Goal: Task Accomplishment & Management: Manage account settings

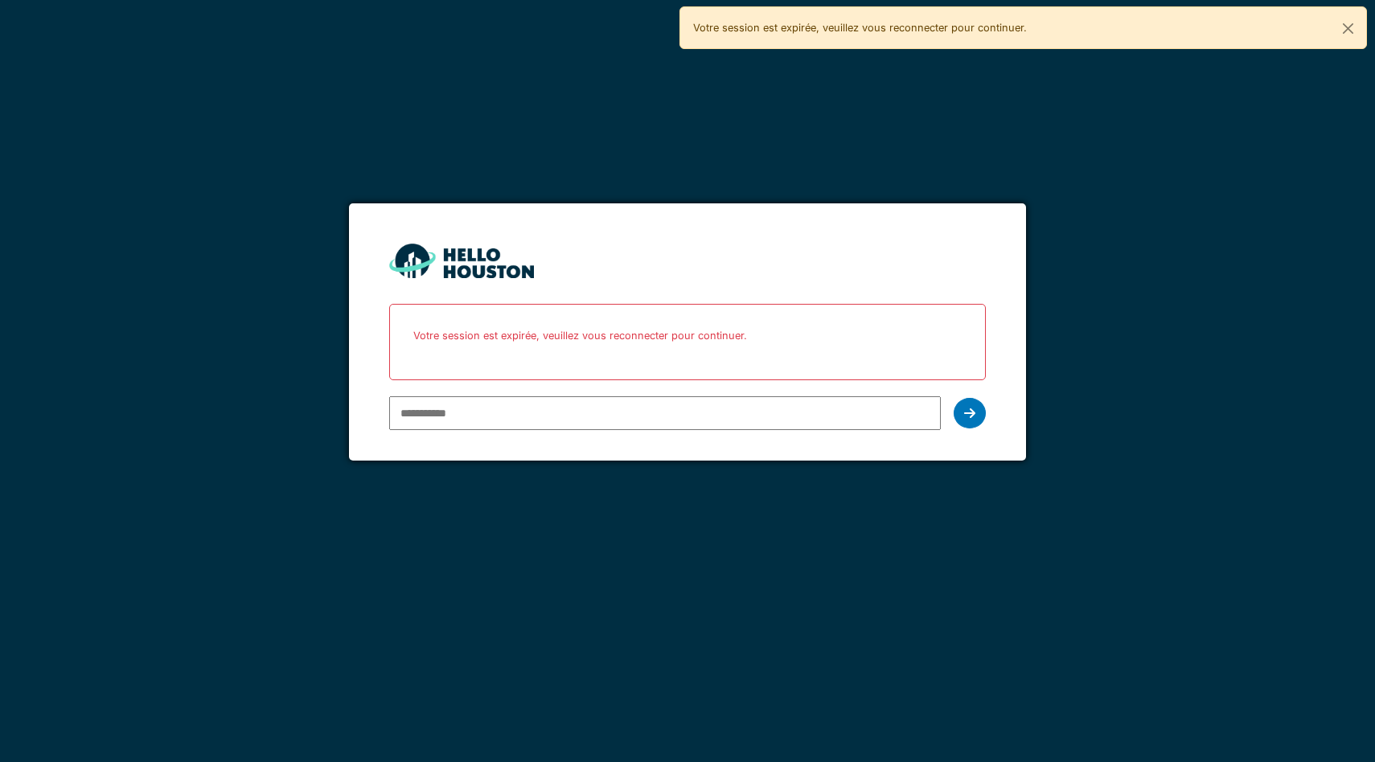
type input "**********"
click at [0, 0] on input "******" at bounding box center [0, 0] width 0 height 0
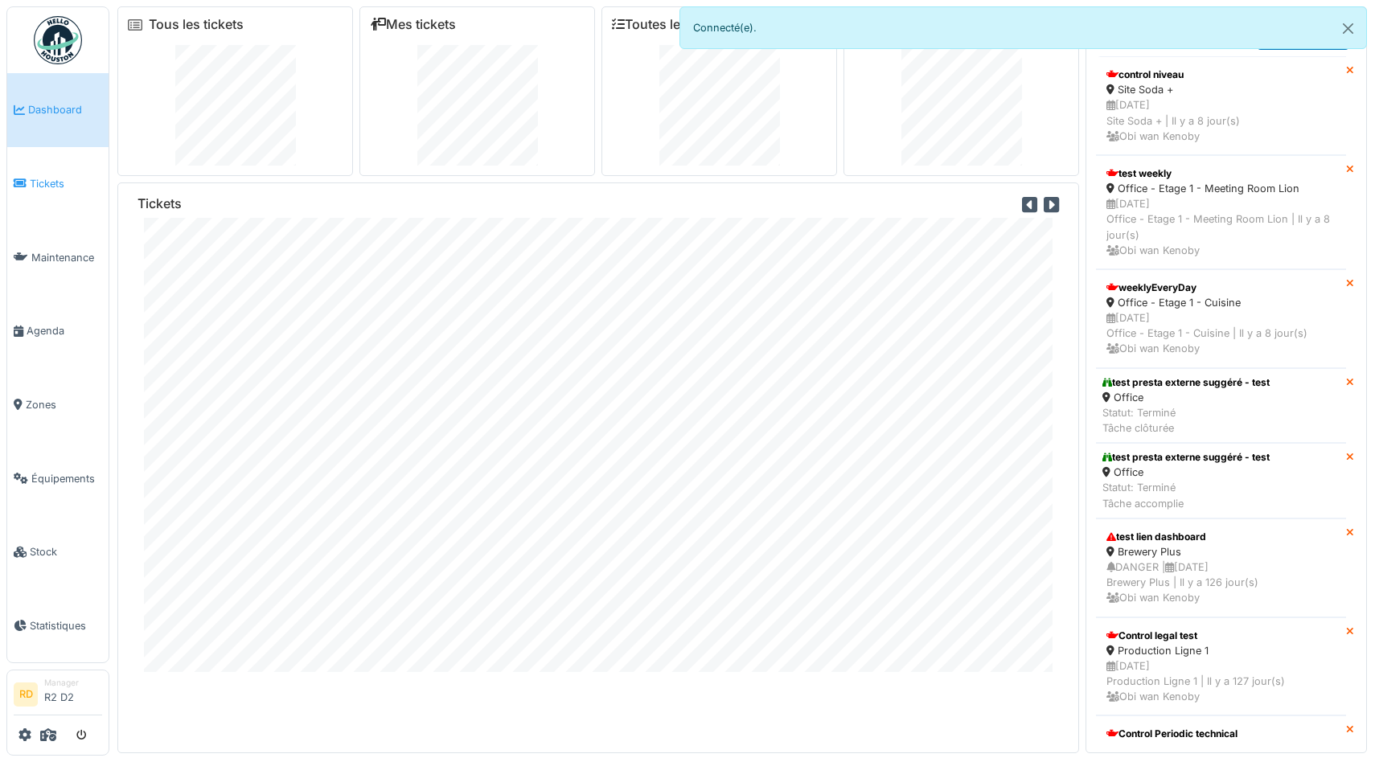
click at [35, 194] on link "Tickets" at bounding box center [57, 184] width 101 height 74
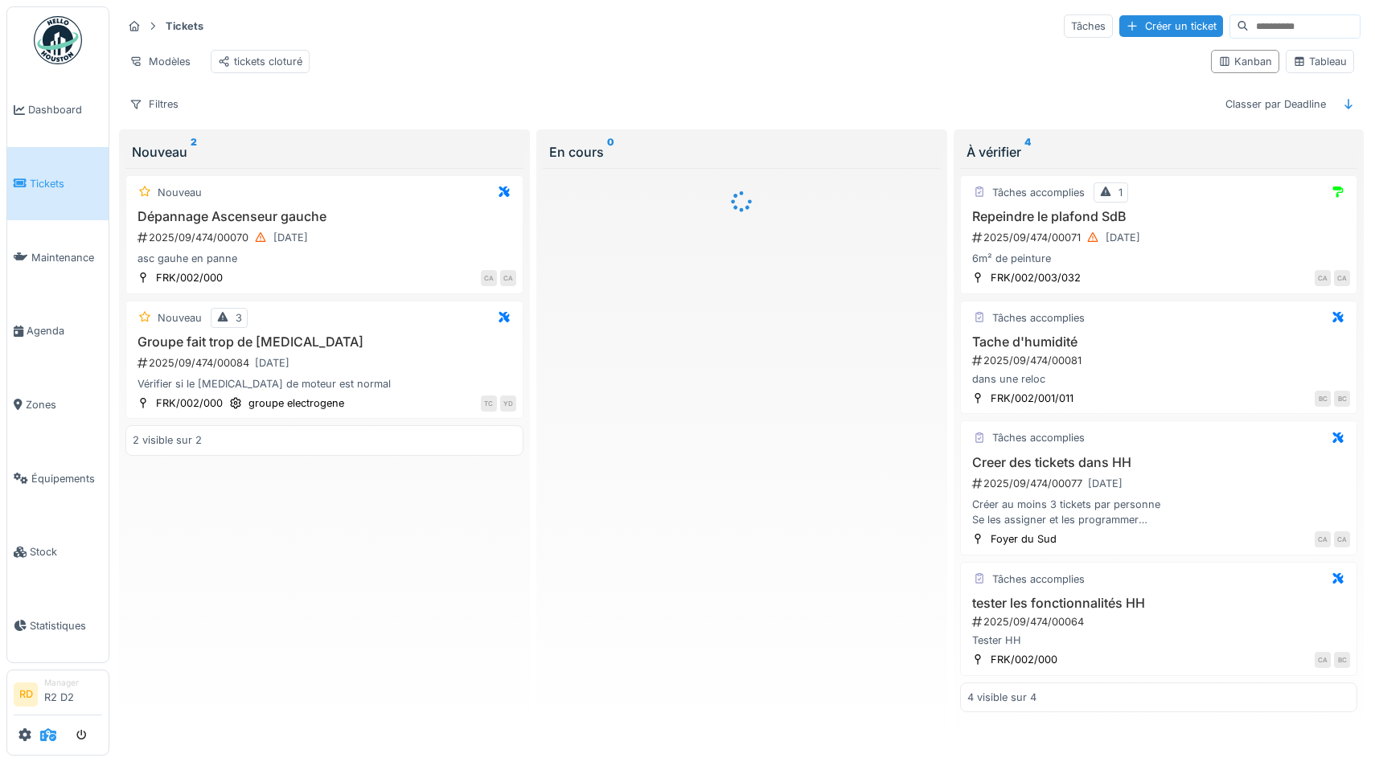
click at [51, 734] on icon at bounding box center [48, 734] width 16 height 13
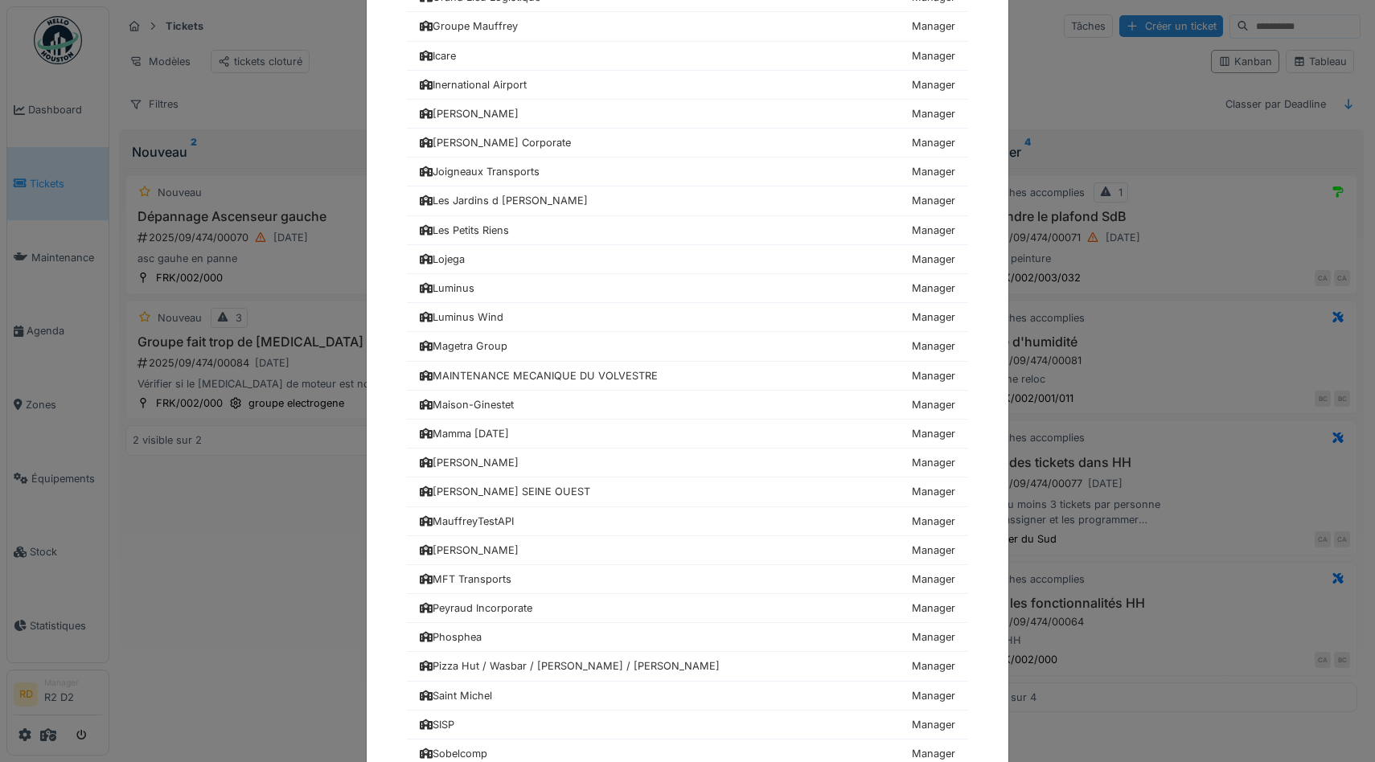
scroll to position [1348, 0]
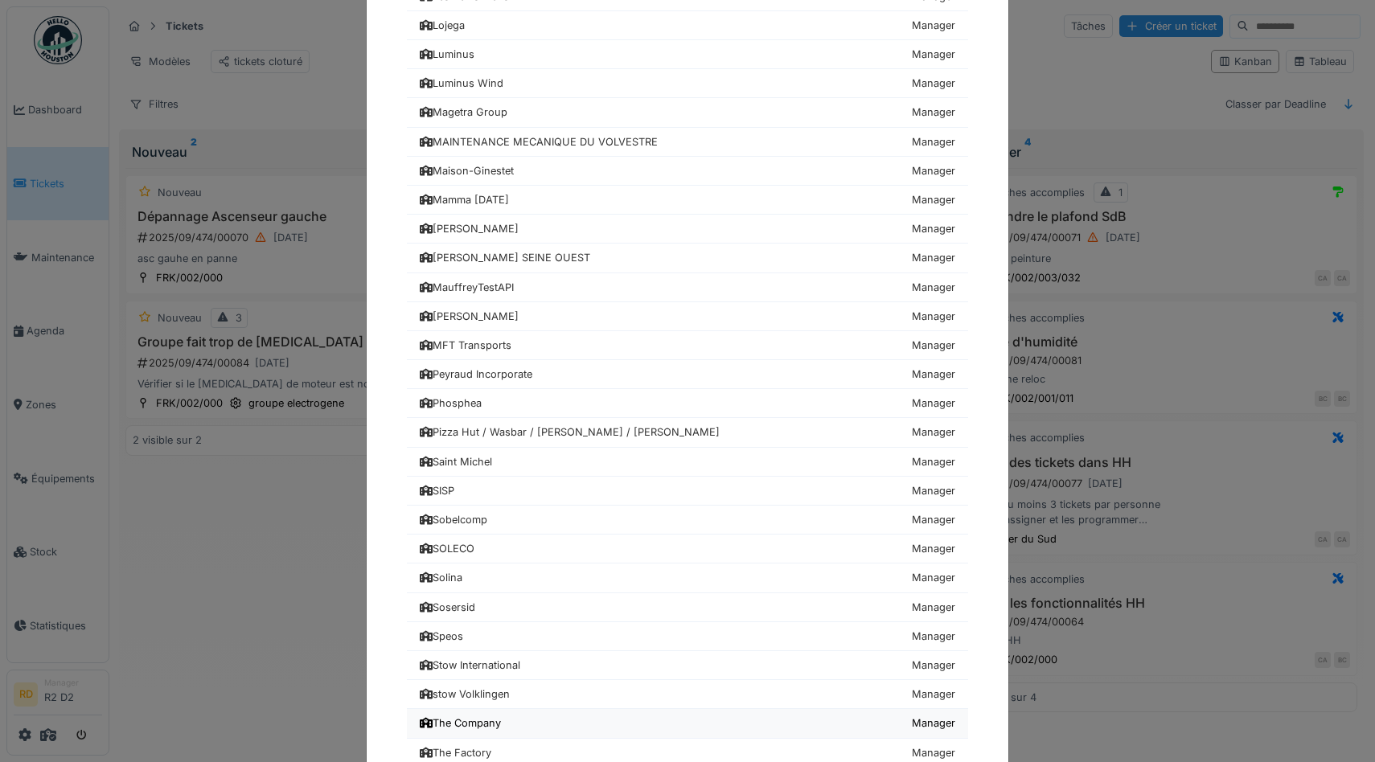
click at [498, 722] on div "The Company" at bounding box center [460, 723] width 81 height 15
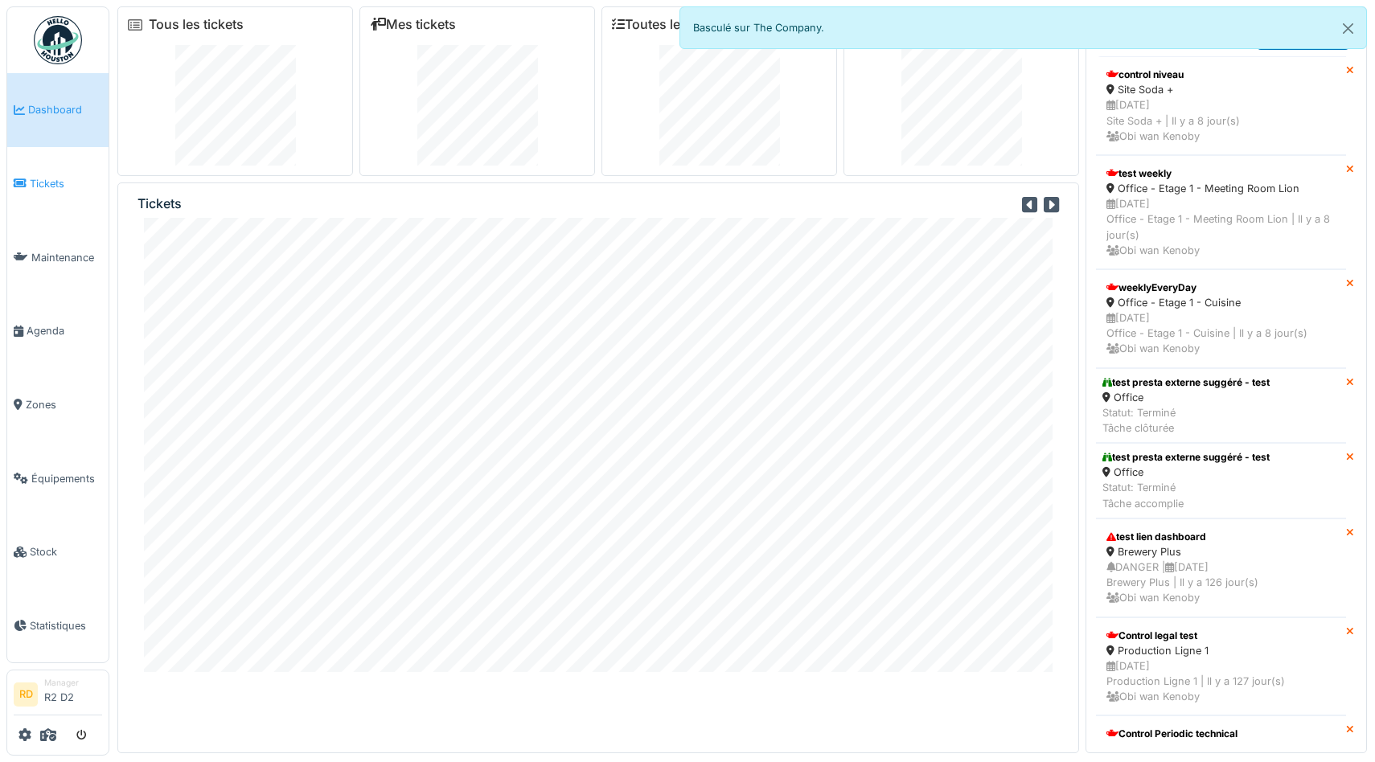
click at [62, 186] on span "Tickets" at bounding box center [66, 183] width 72 height 15
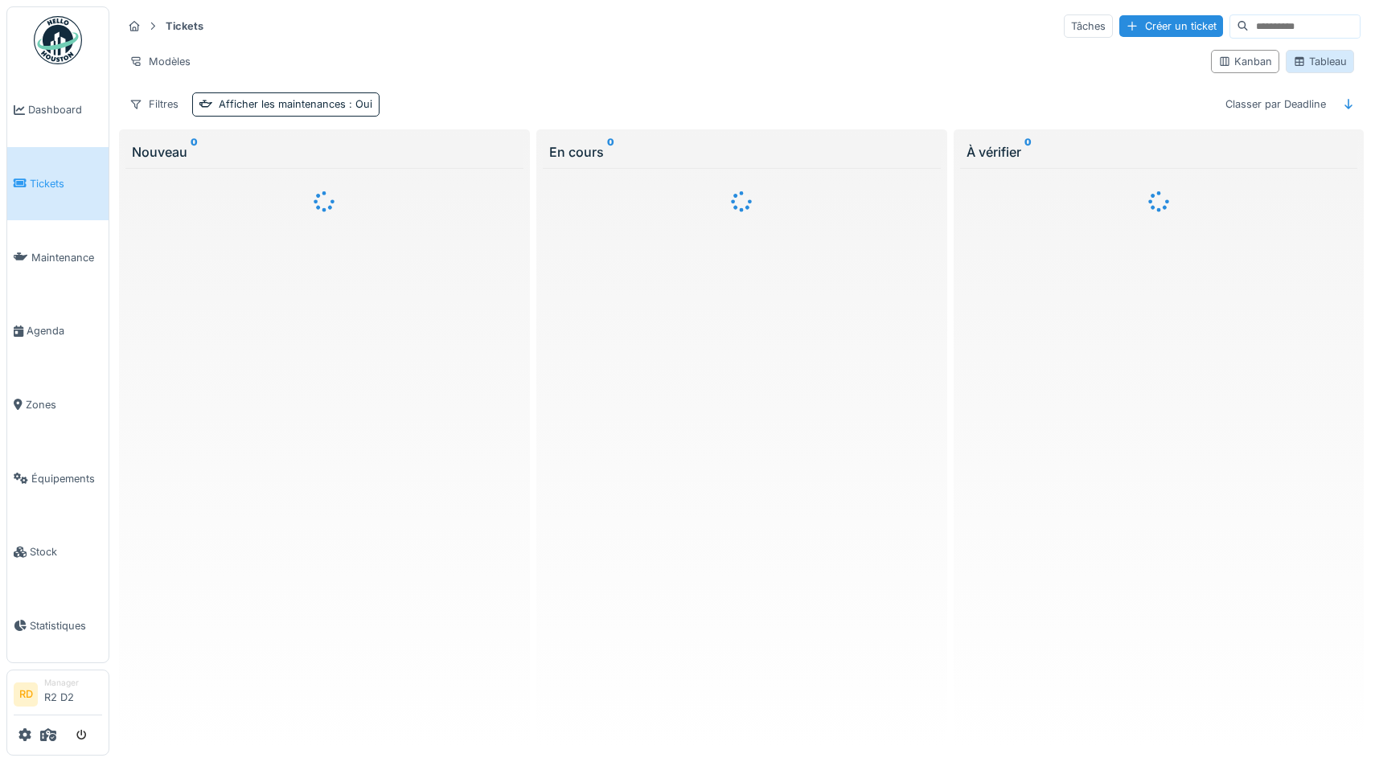
click at [1306, 61] on div "Tableau" at bounding box center [1320, 61] width 54 height 15
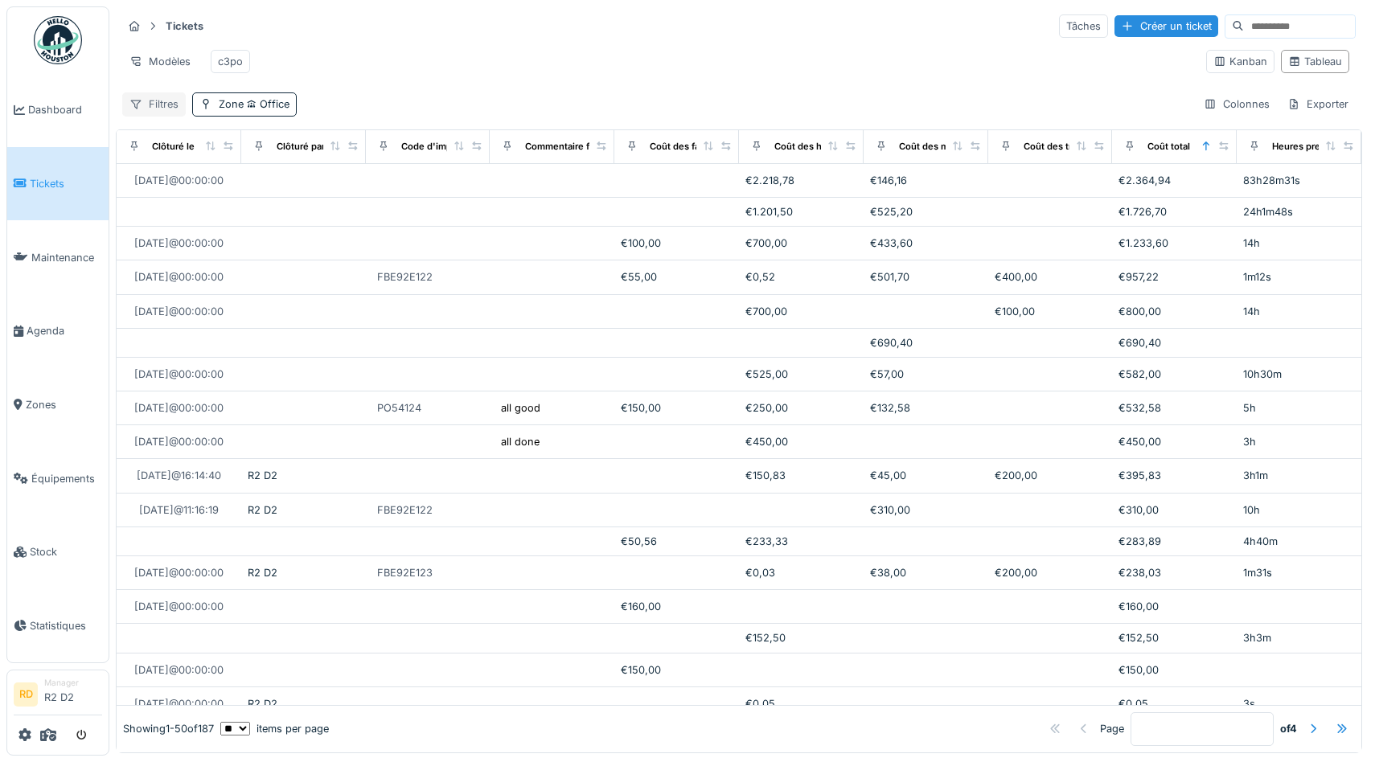
click at [171, 97] on div "Filtres" at bounding box center [154, 103] width 64 height 23
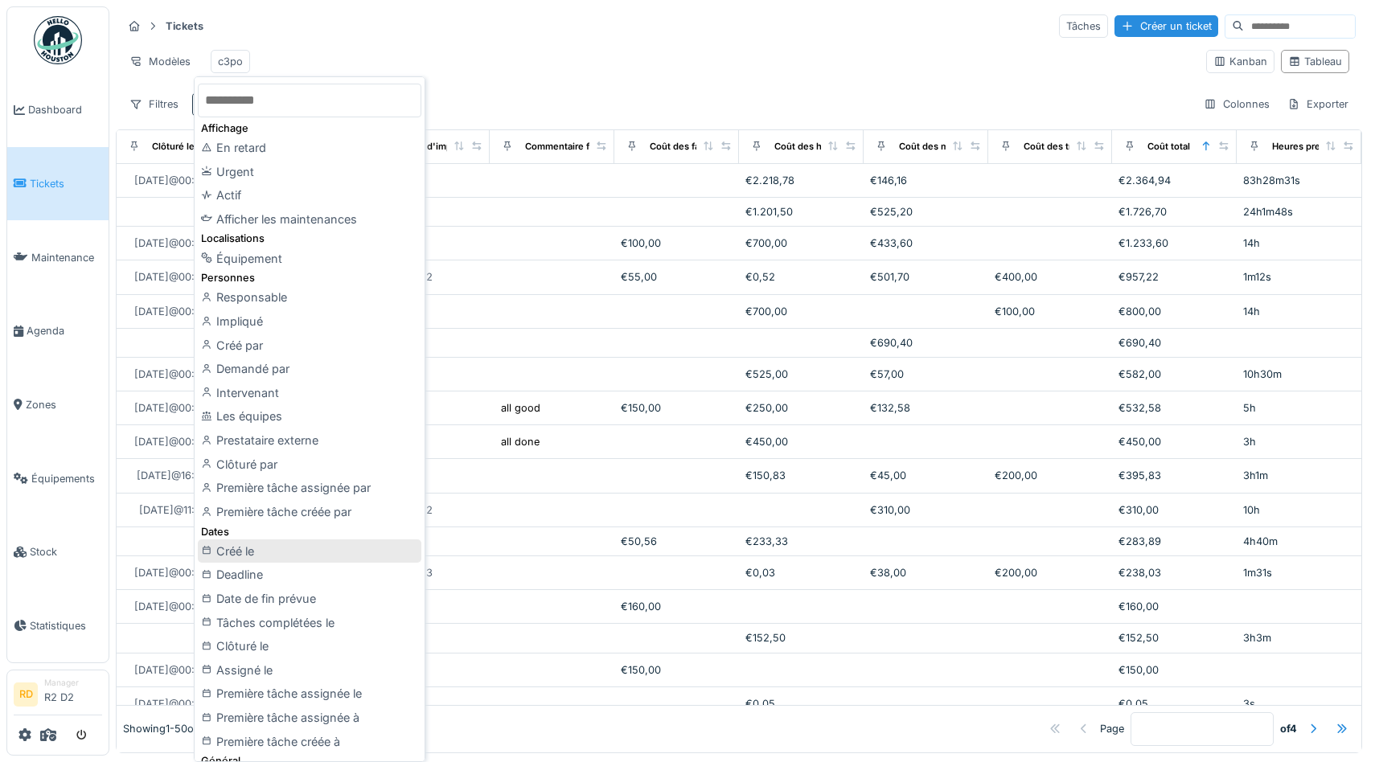
click at [291, 556] on div "Créé le" at bounding box center [310, 551] width 224 height 24
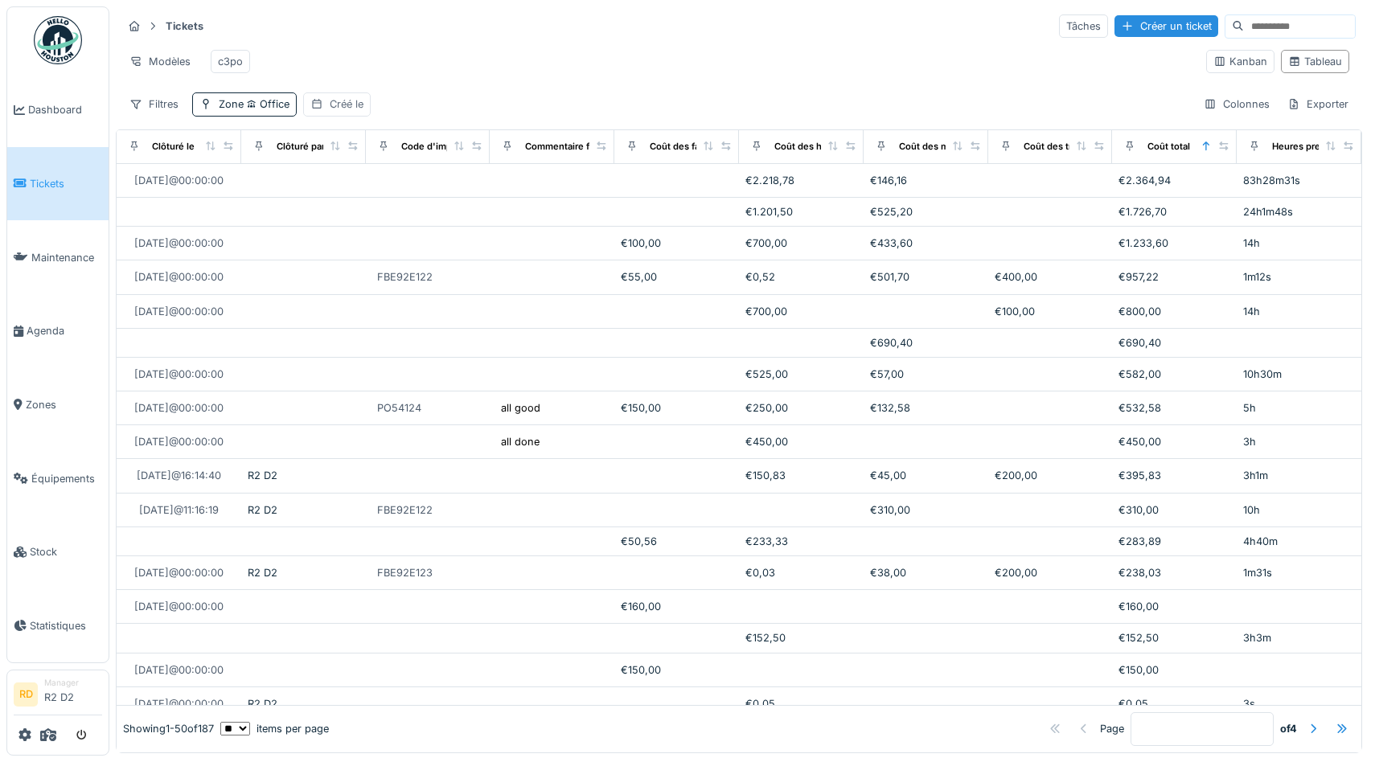
click at [361, 113] on div "Créé le" at bounding box center [337, 103] width 68 height 23
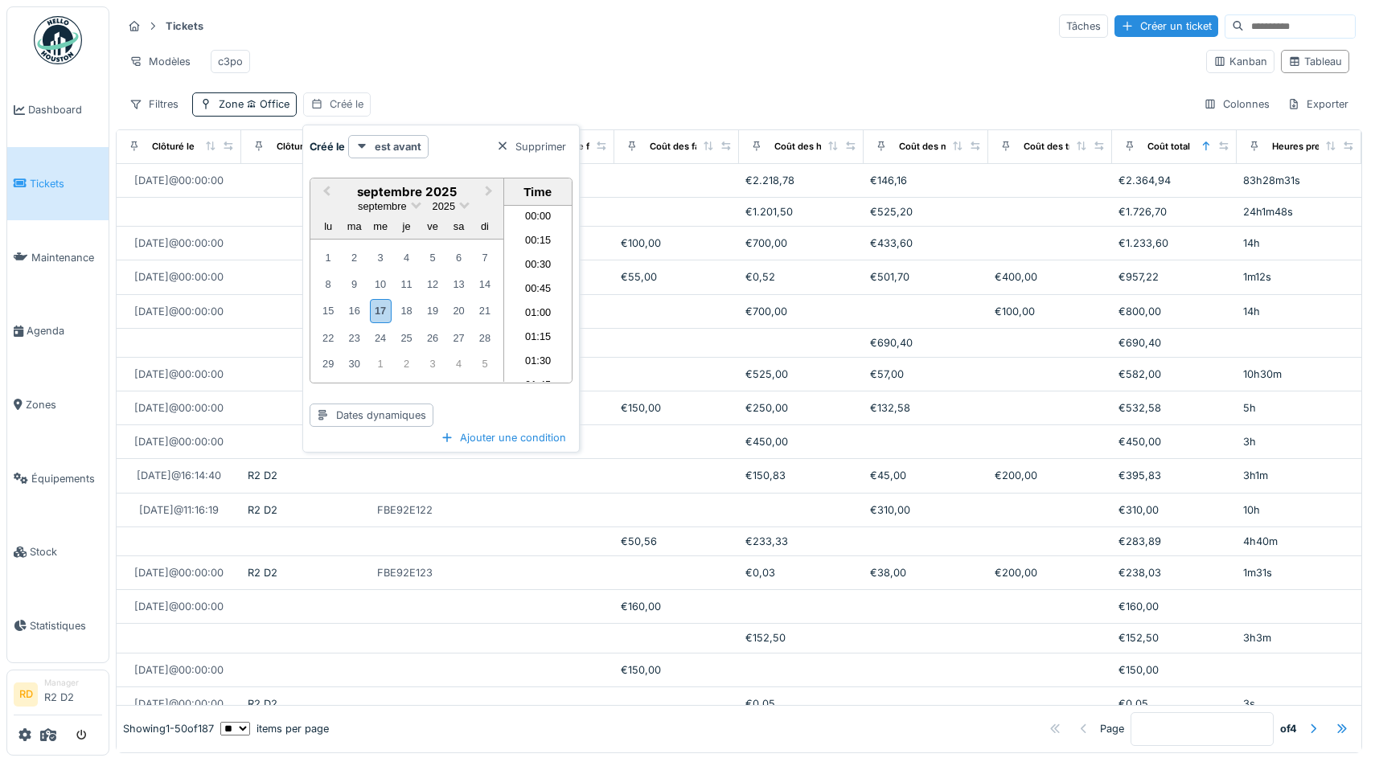
scroll to position [1202, 0]
click at [383, 136] on div "est avant" at bounding box center [388, 146] width 80 height 23
click at [430, 251] on div "est ou est avant le" at bounding box center [404, 254] width 107 height 24
click at [382, 150] on strong "est ou est avant le" at bounding box center [421, 146] width 92 height 15
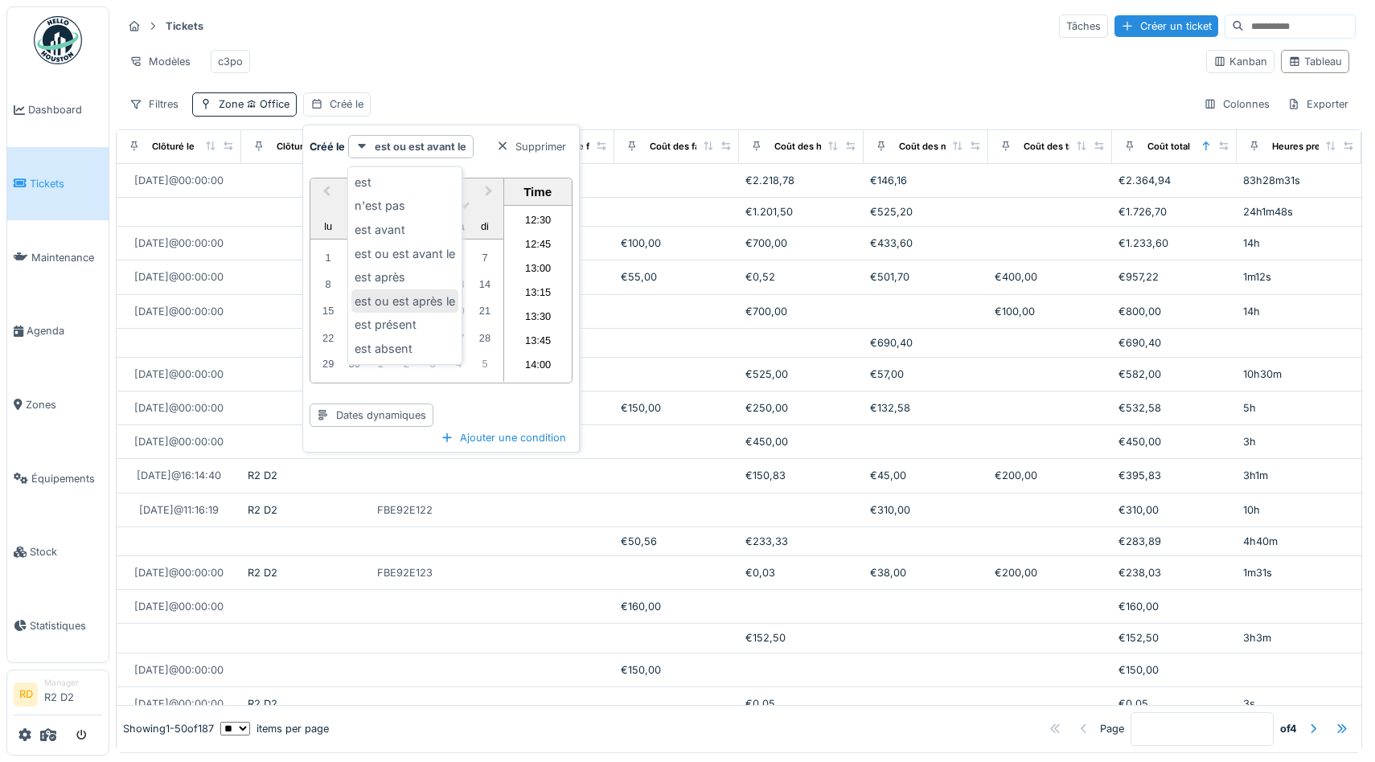
click at [396, 298] on div "est ou est après le" at bounding box center [404, 301] width 107 height 24
click at [398, 145] on strong "est ou est après le" at bounding box center [421, 146] width 92 height 15
click at [400, 185] on div "est" at bounding box center [404, 182] width 107 height 24
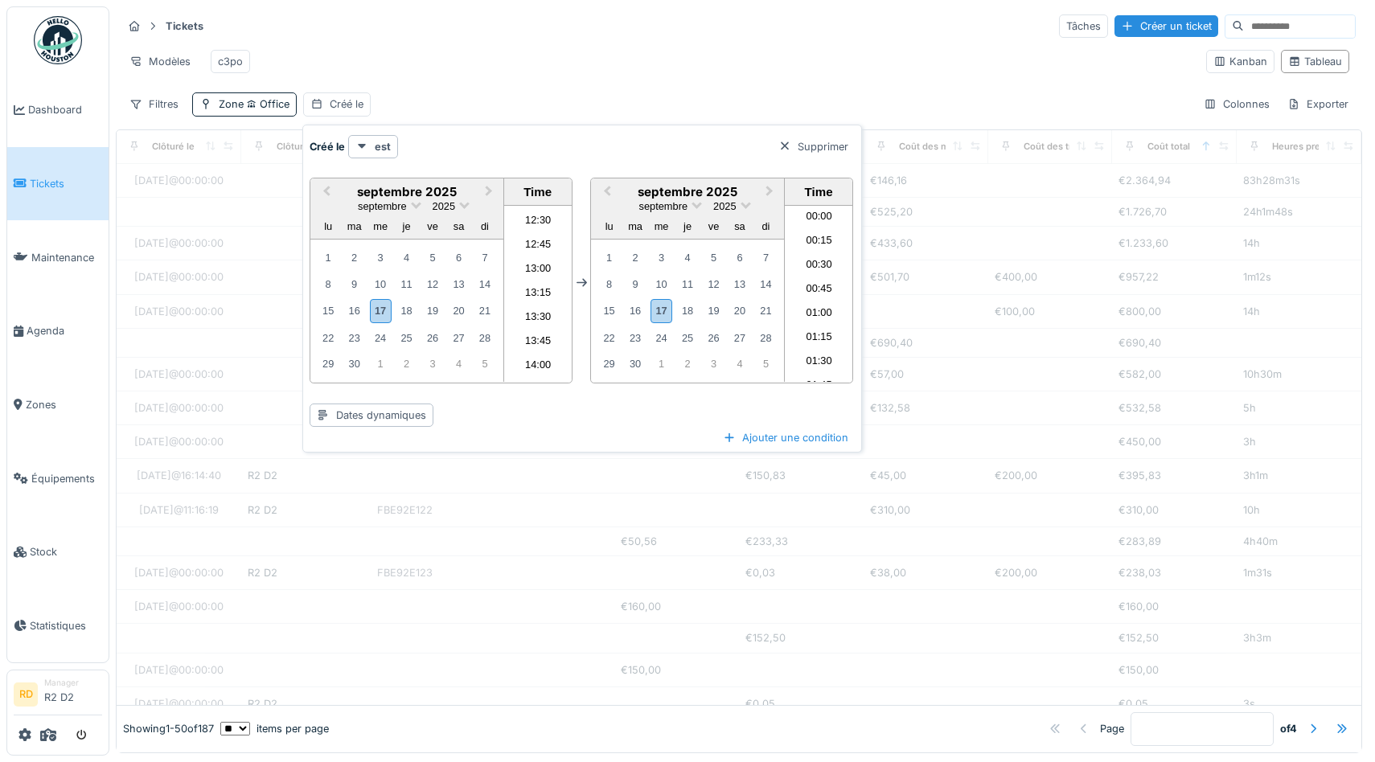
scroll to position [1226, 0]
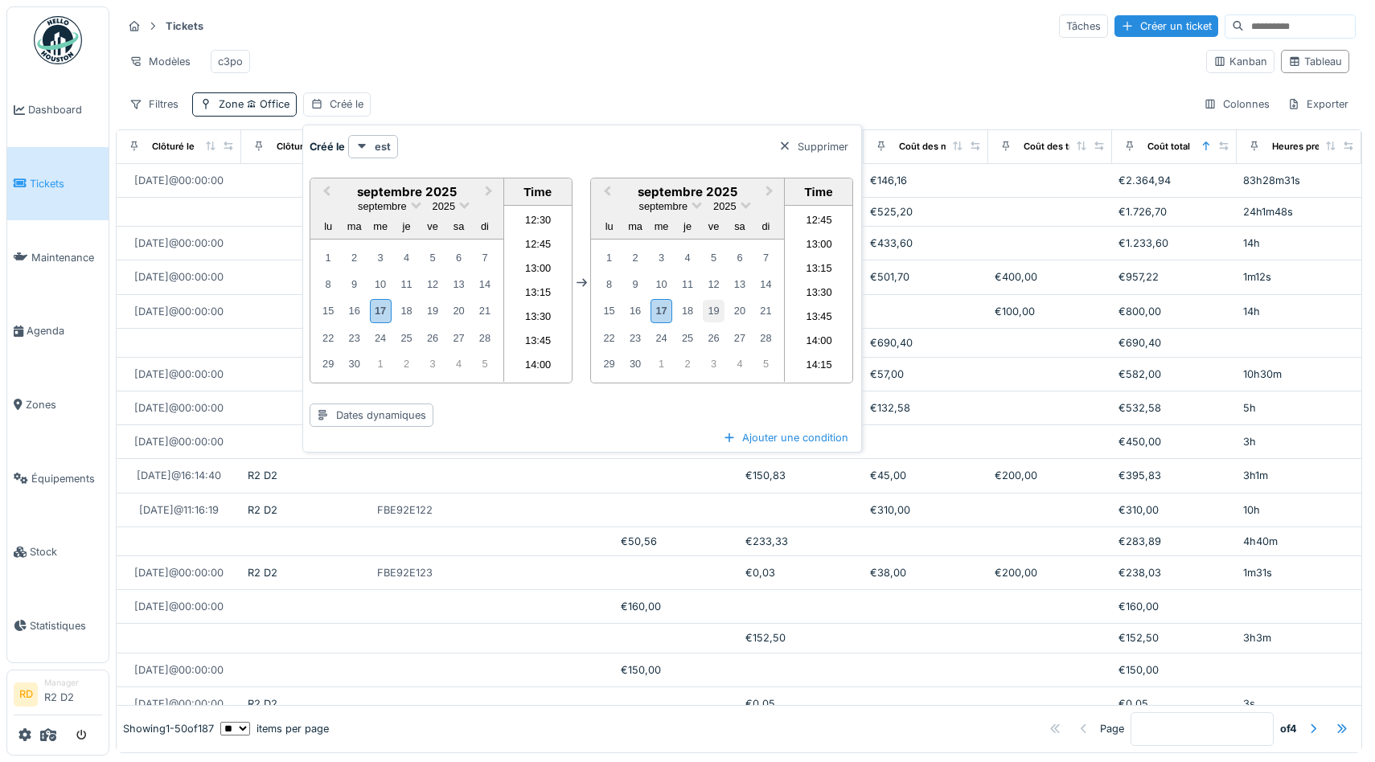
click at [712, 310] on div "19" at bounding box center [714, 311] width 22 height 22
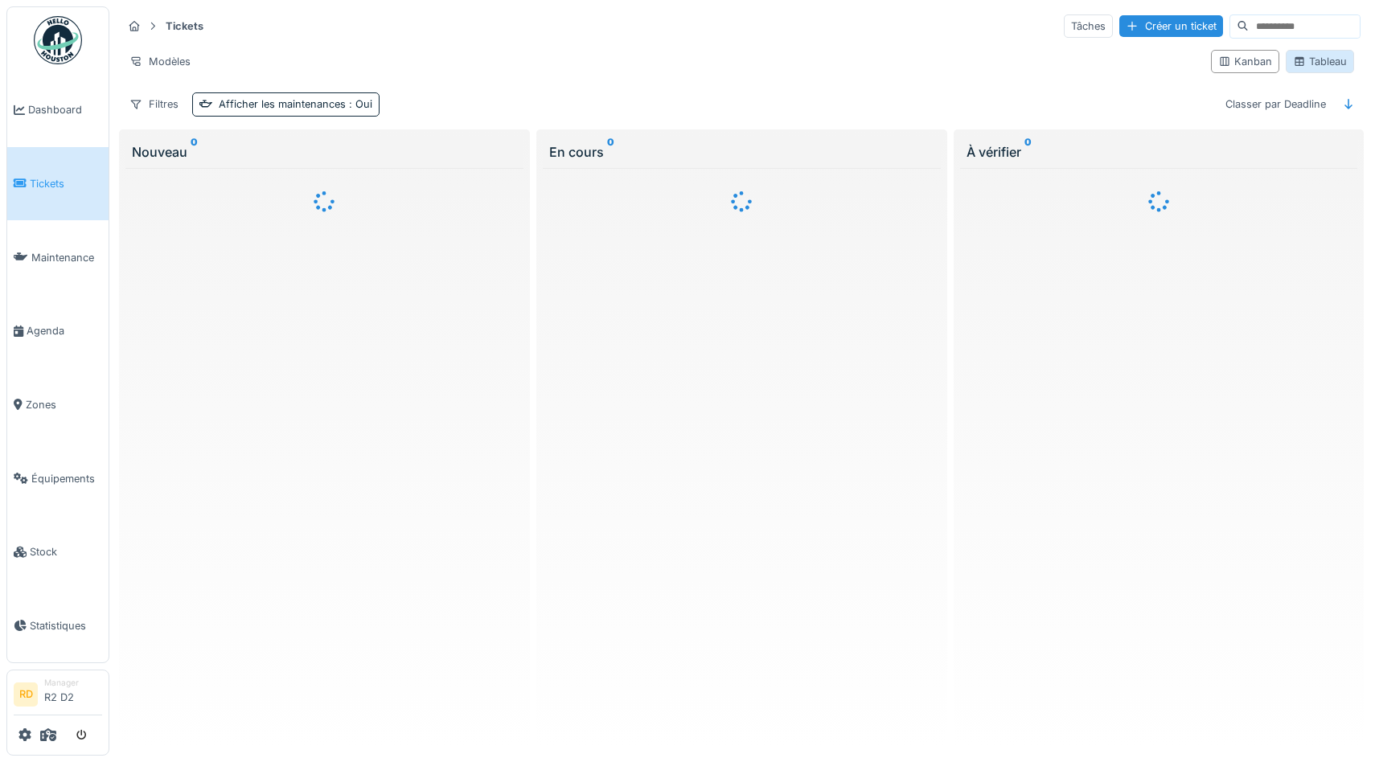
click at [1318, 64] on div "Tableau" at bounding box center [1320, 61] width 54 height 15
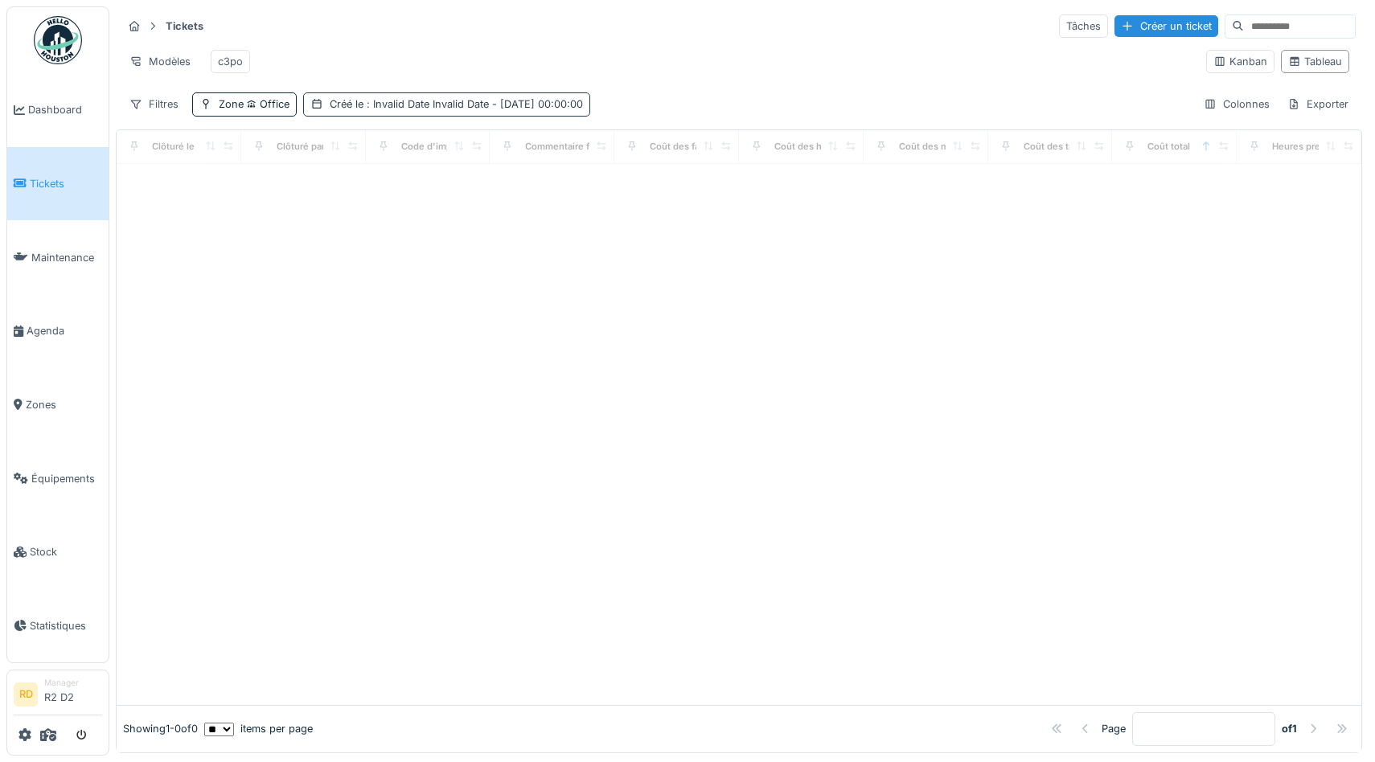
click at [465, 105] on span ": Invalid Date Invalid Date - 19/09/2025 00:00:00" at bounding box center [472, 104] width 219 height 12
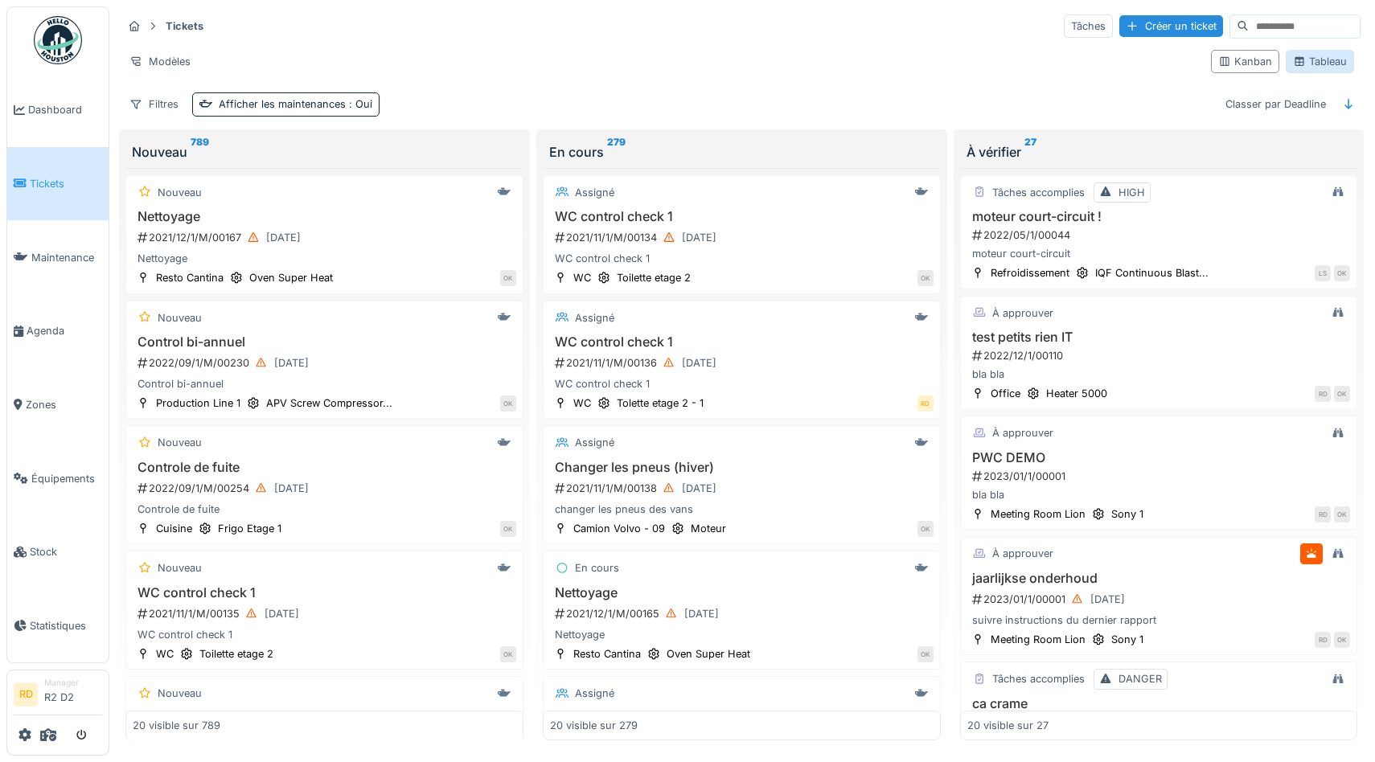
click at [1322, 64] on div "Tableau" at bounding box center [1320, 61] width 54 height 15
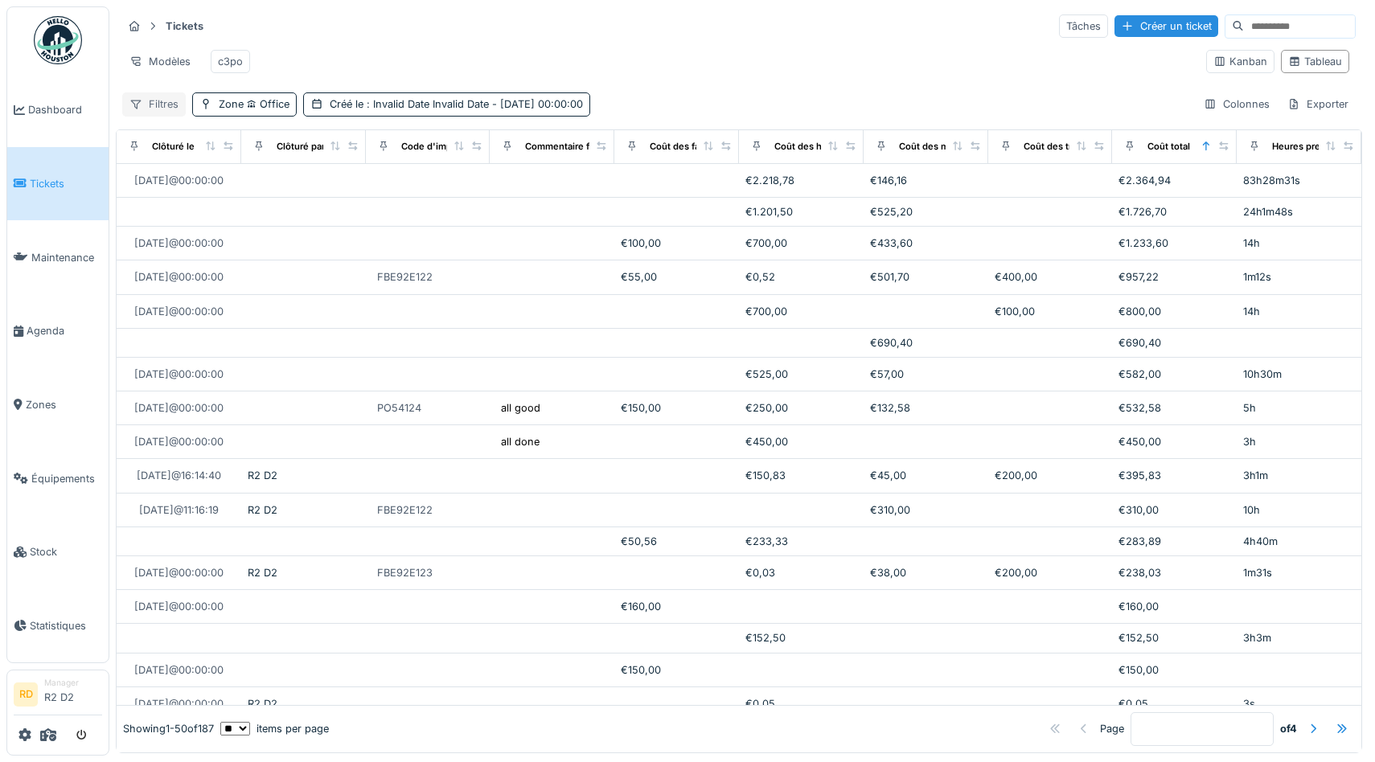
click at [146, 101] on div "Filtres" at bounding box center [154, 103] width 64 height 23
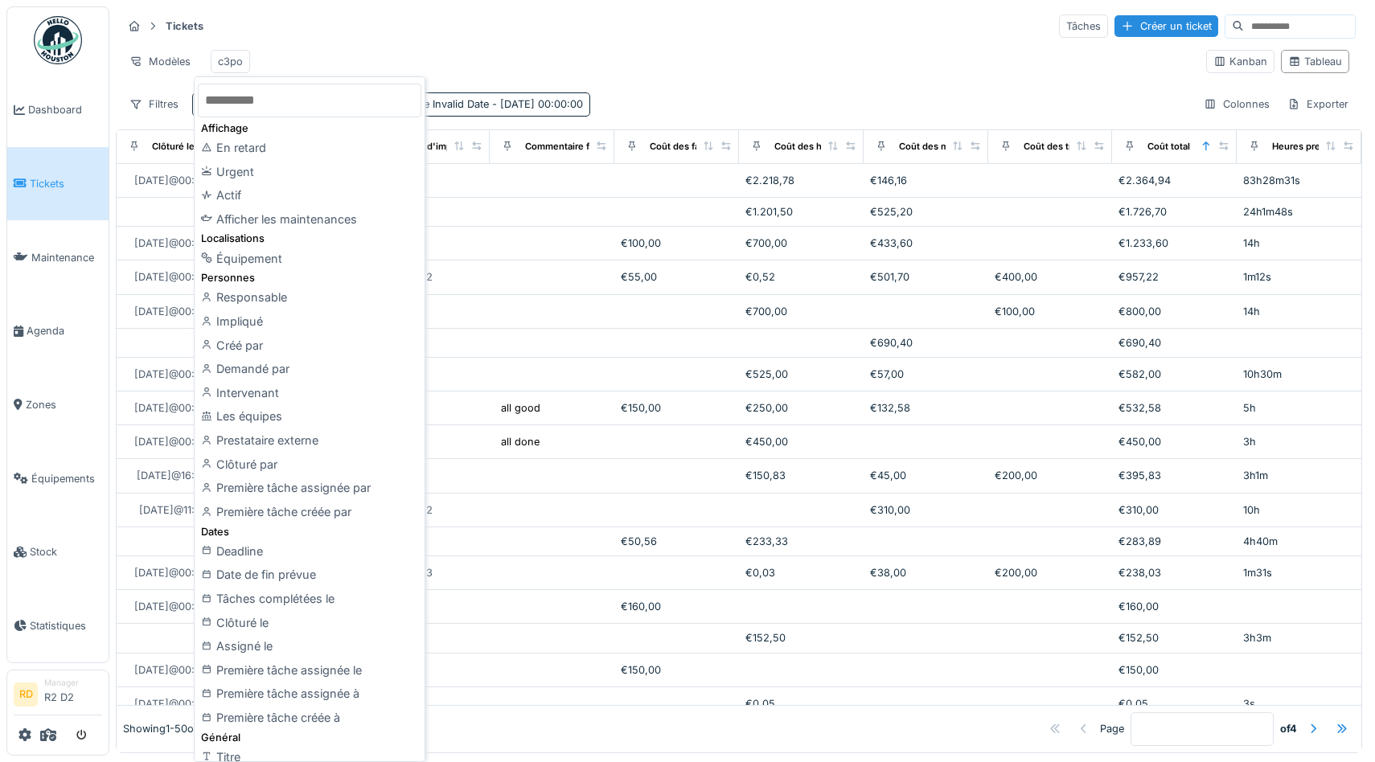
click at [534, 33] on div "Tickets Tâches Créer un ticket" at bounding box center [738, 26] width 1233 height 27
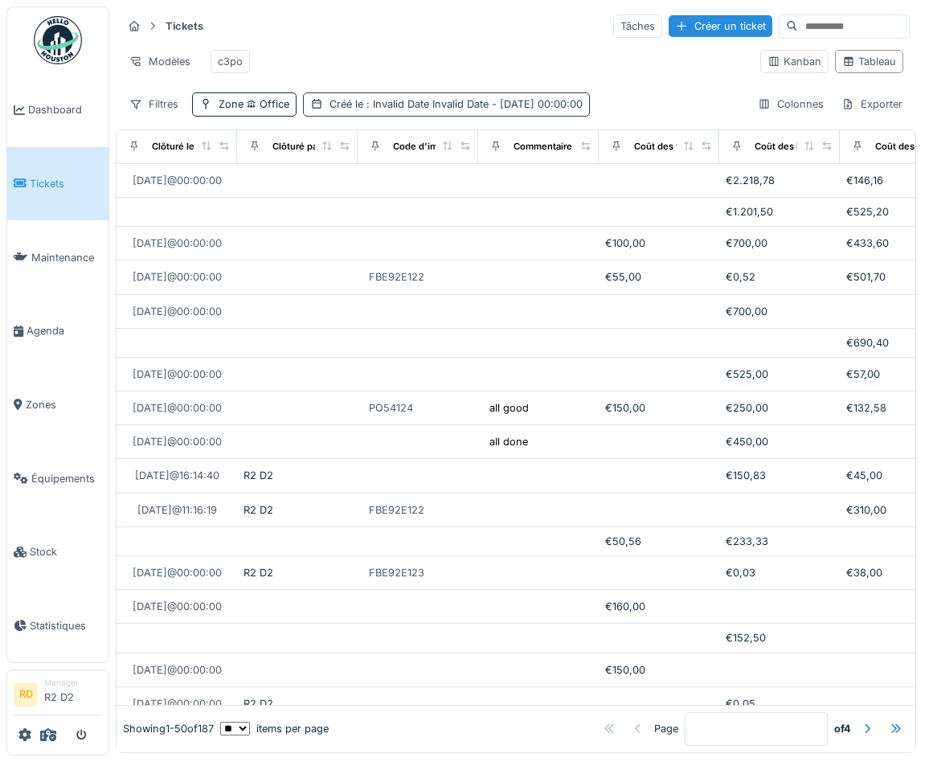
click at [423, 101] on span ": Invalid Date Invalid Date - 19/09/2025 00:00:00" at bounding box center [472, 104] width 219 height 12
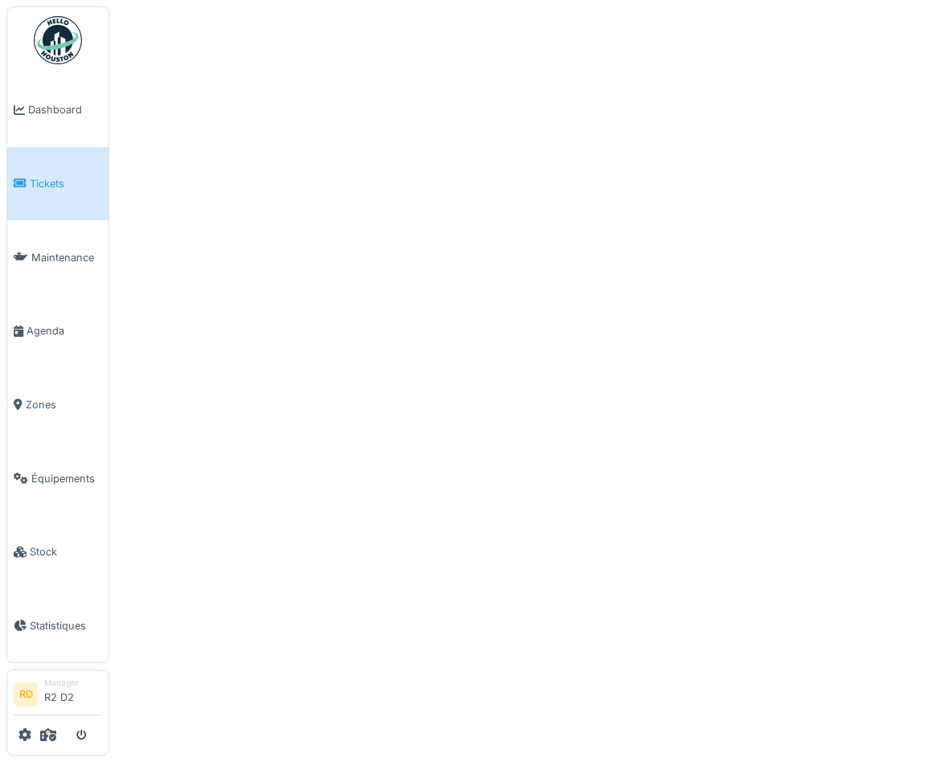
click at [527, 122] on div at bounding box center [464, 381] width 929 height 762
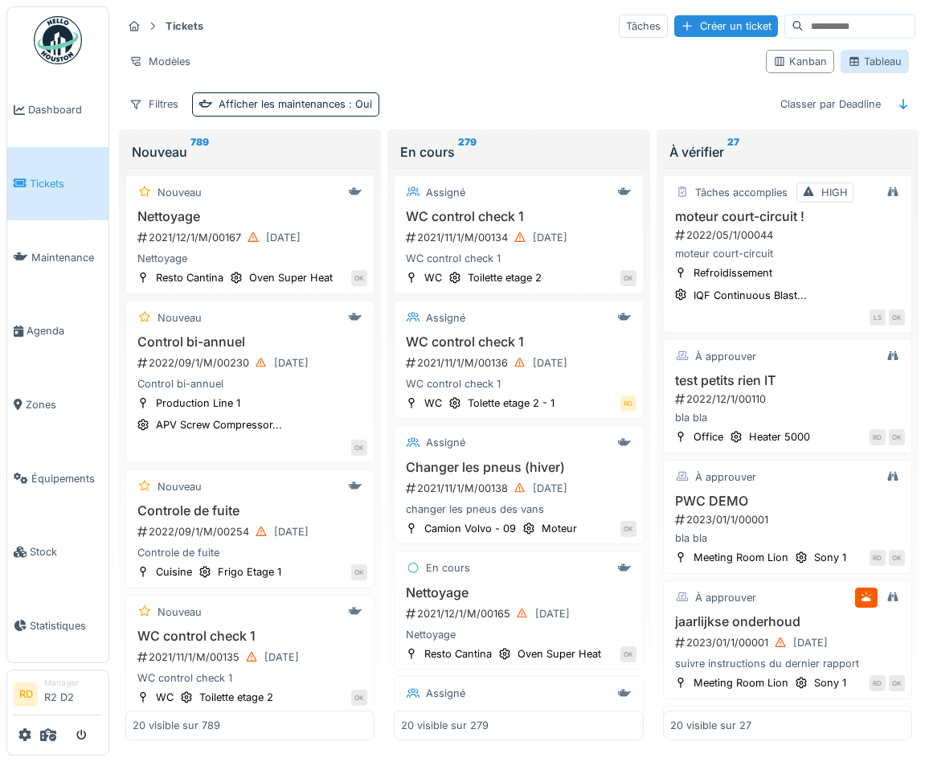
click at [880, 66] on div "Tableau" at bounding box center [875, 61] width 54 height 15
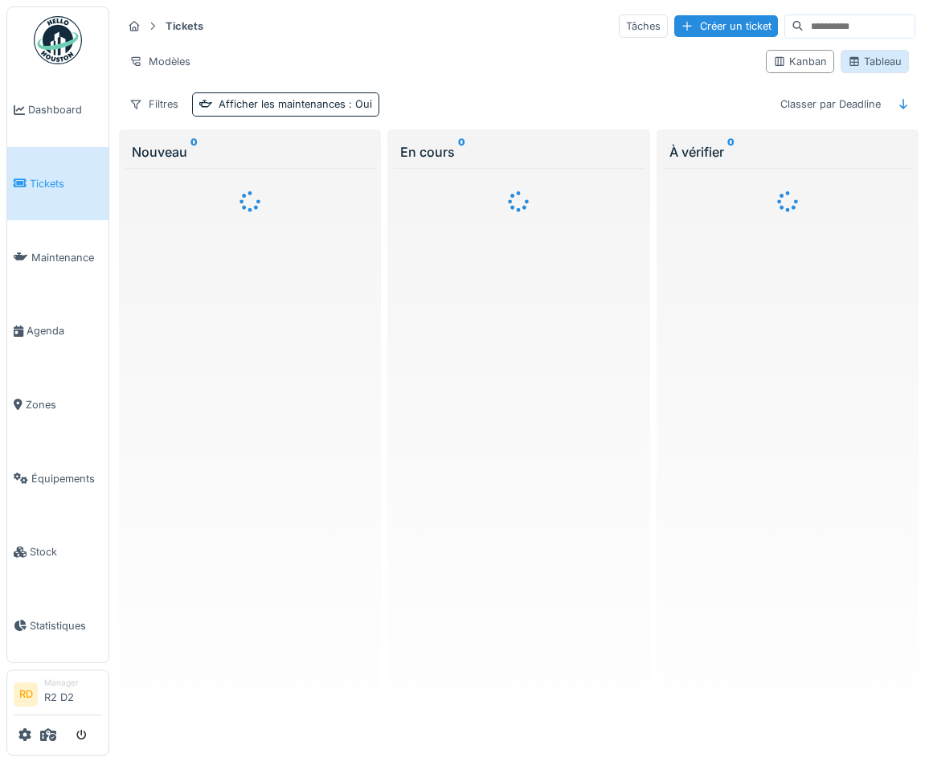
click at [854, 70] on div "Tableau" at bounding box center [875, 61] width 68 height 23
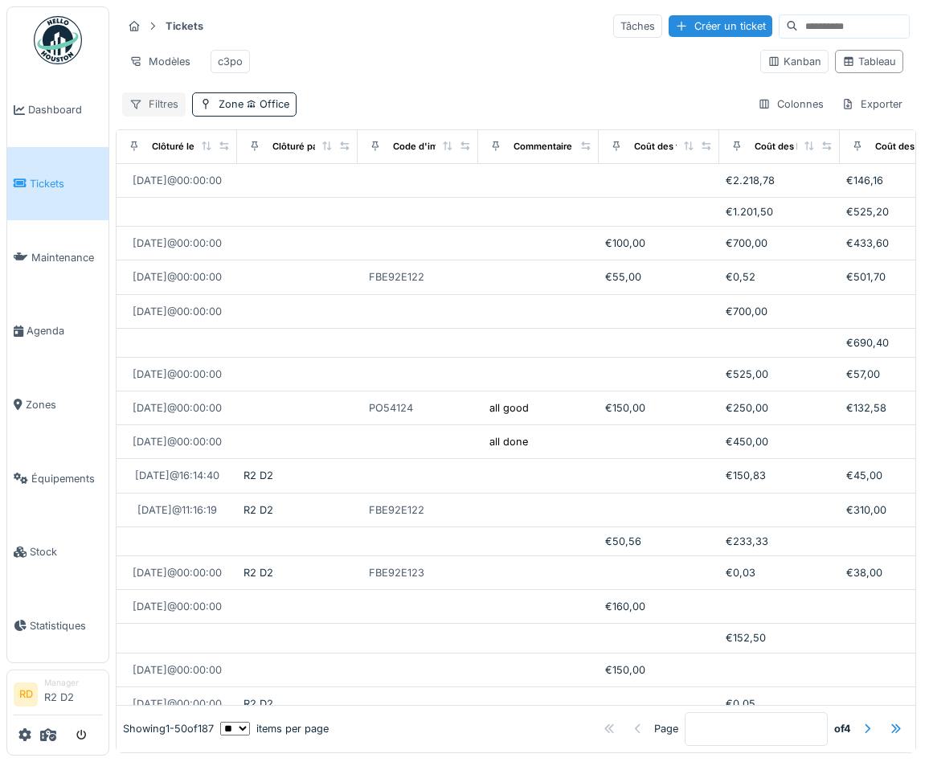
click at [162, 106] on div "Filtres" at bounding box center [154, 103] width 64 height 23
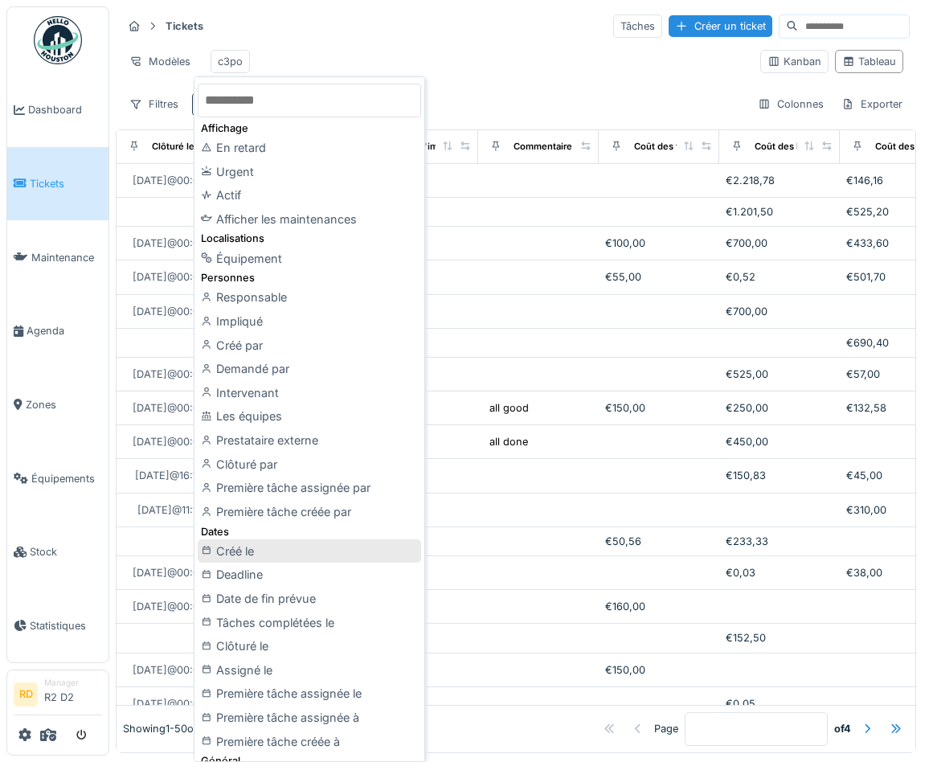
click at [237, 555] on div "Créé le" at bounding box center [310, 551] width 224 height 24
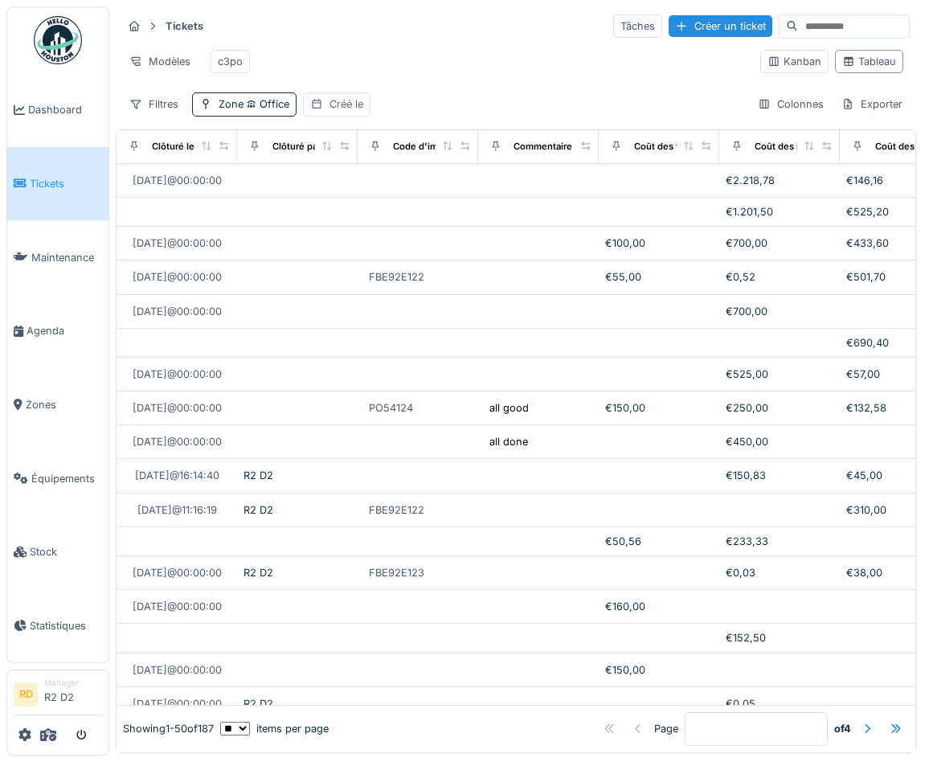
click at [351, 100] on div "Créé le" at bounding box center [347, 103] width 34 height 15
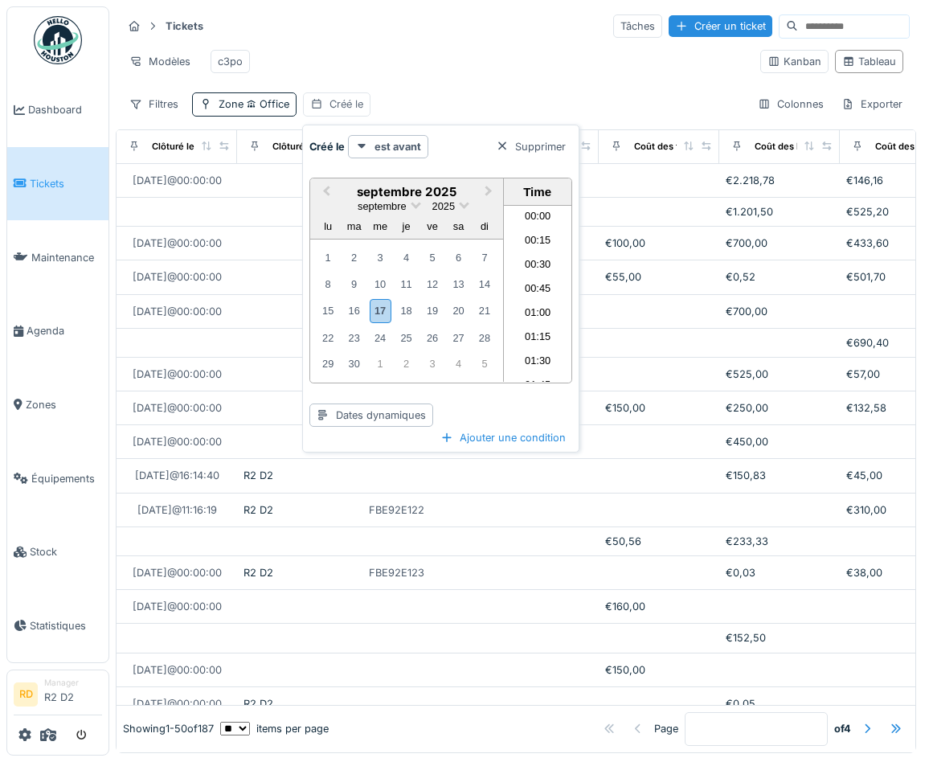
scroll to position [1226, 0]
click at [401, 132] on div "Créé le est avant Supprimer Previous Month Next Month septembre 2025 septembre …" at bounding box center [440, 289] width 277 height 329
click at [402, 142] on strong "est avant" at bounding box center [398, 146] width 47 height 15
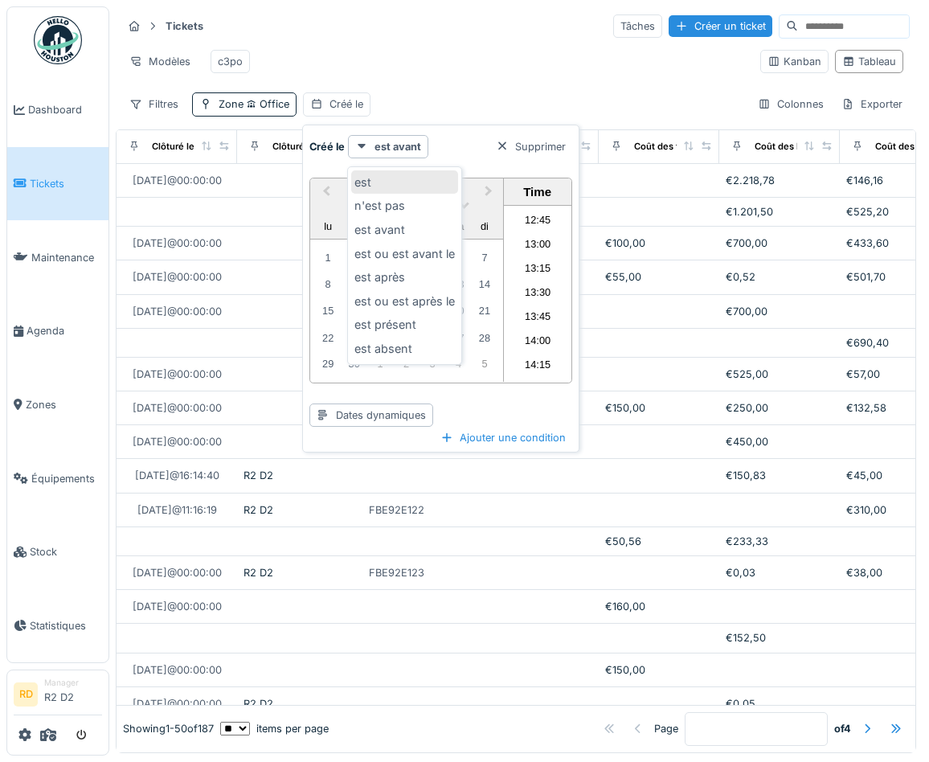
click at [408, 185] on div "est" at bounding box center [404, 182] width 107 height 24
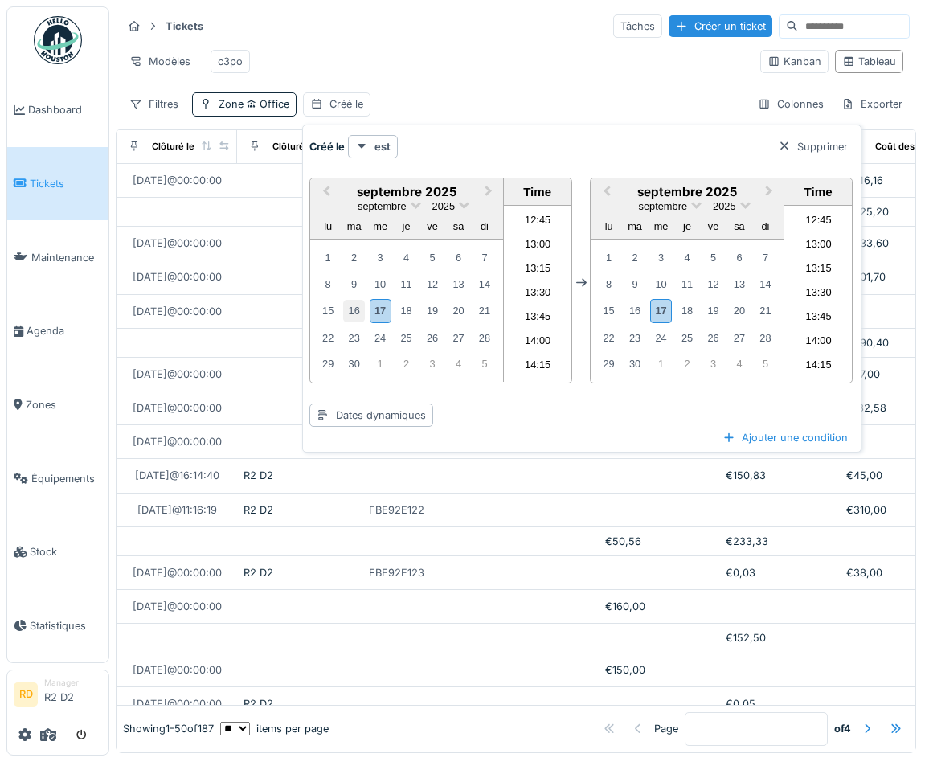
click at [358, 308] on div "16" at bounding box center [354, 311] width 22 height 22
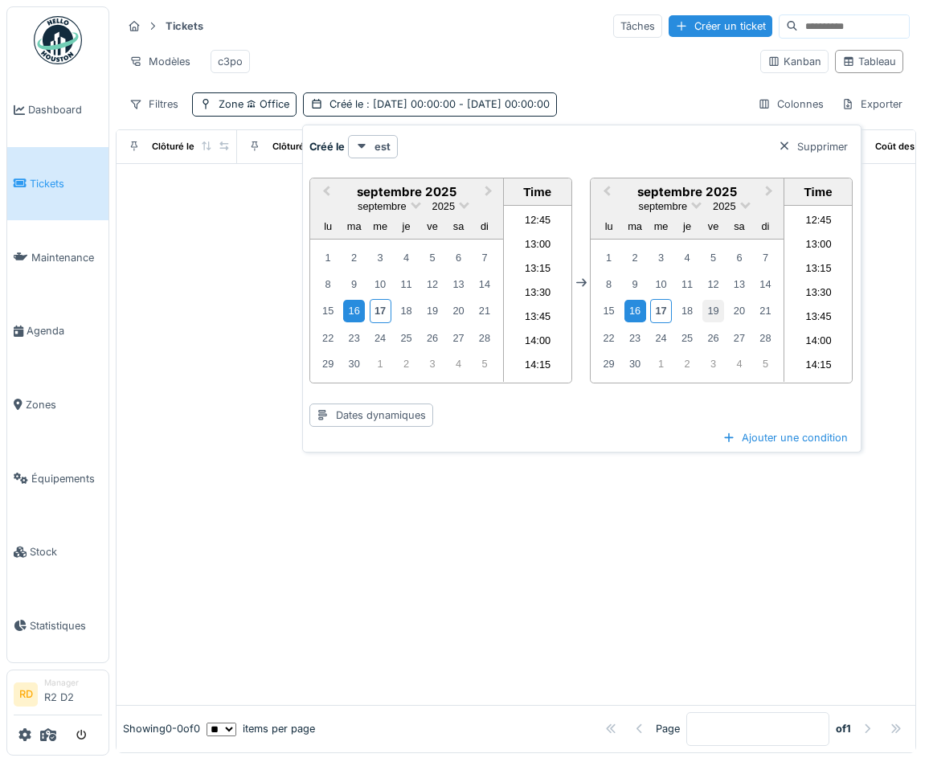
click at [718, 309] on div "19" at bounding box center [714, 311] width 22 height 22
click at [662, 301] on div "17" at bounding box center [661, 310] width 22 height 23
click at [379, 137] on div "est" at bounding box center [373, 146] width 50 height 23
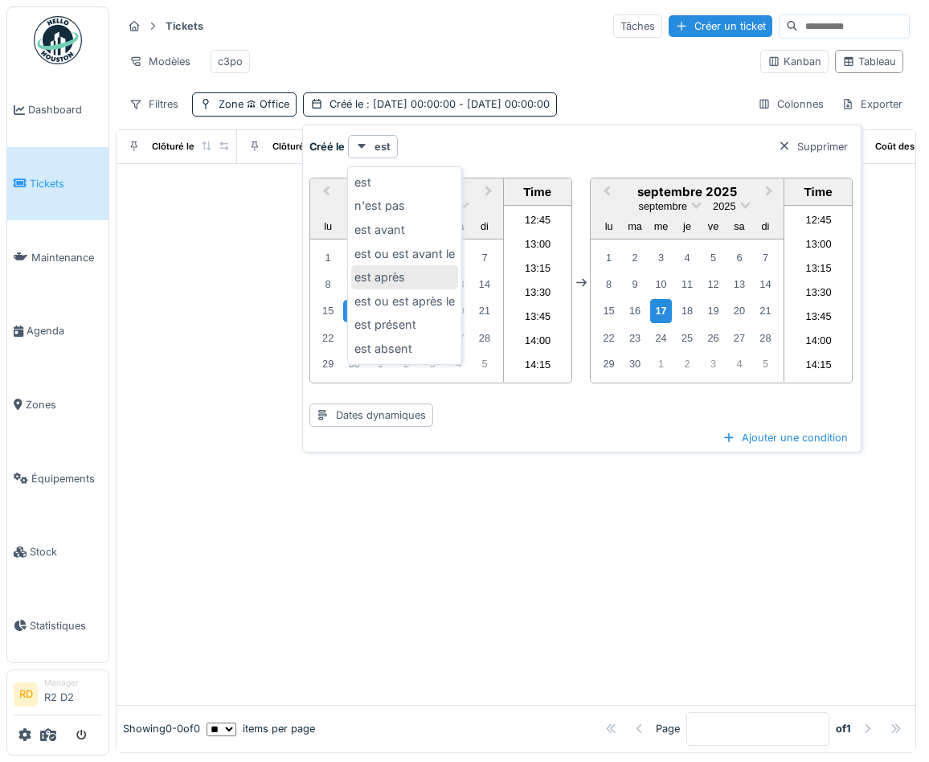
click at [396, 271] on div "est après" at bounding box center [404, 277] width 107 height 24
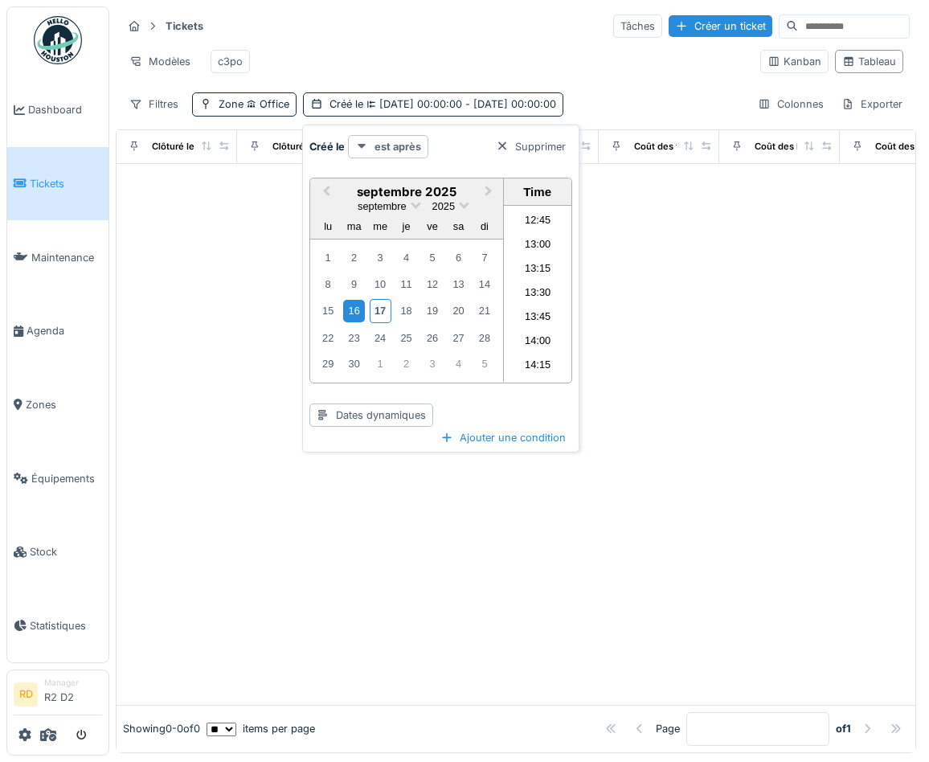
click at [394, 141] on strong "est après" at bounding box center [398, 146] width 47 height 15
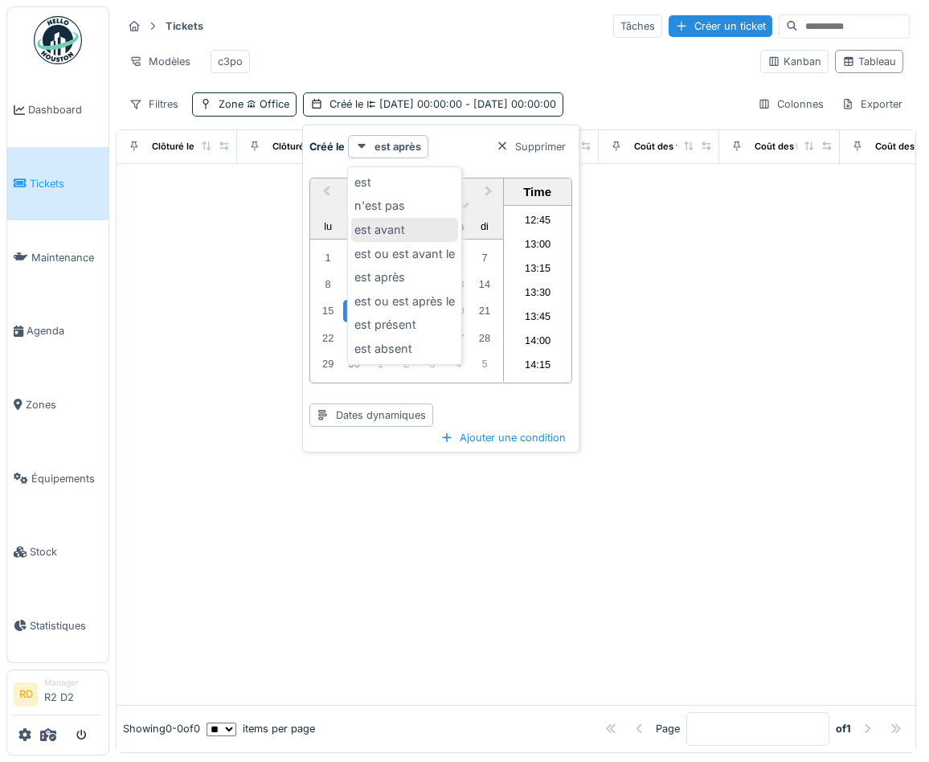
click at [396, 231] on div "est avant" at bounding box center [404, 230] width 107 height 24
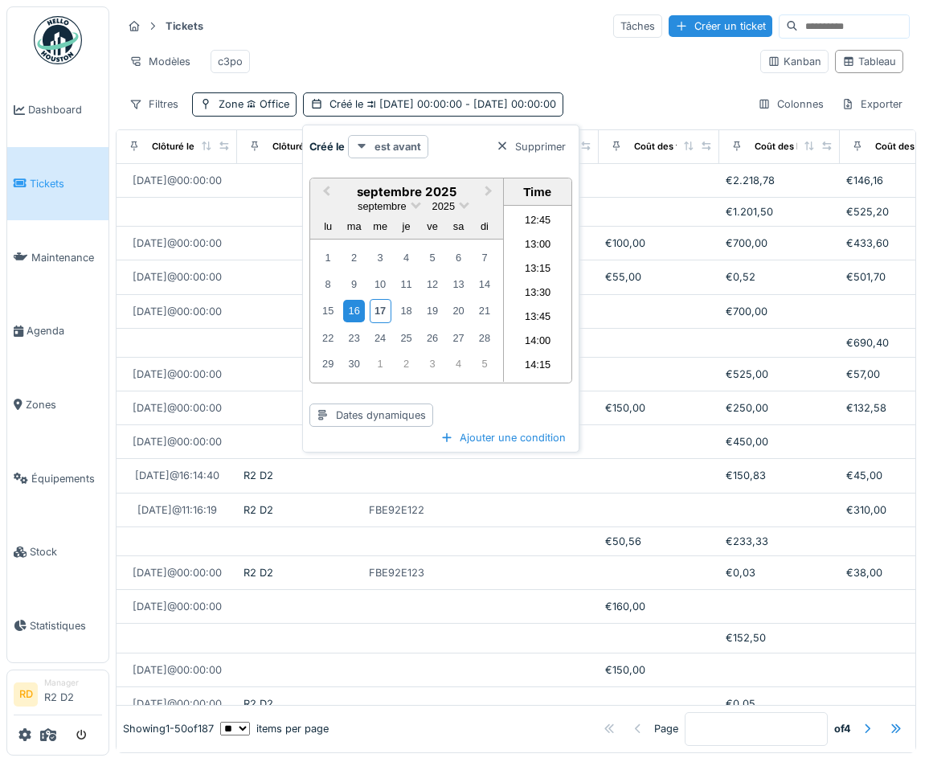
click at [380, 156] on div "est avant" at bounding box center [388, 146] width 80 height 23
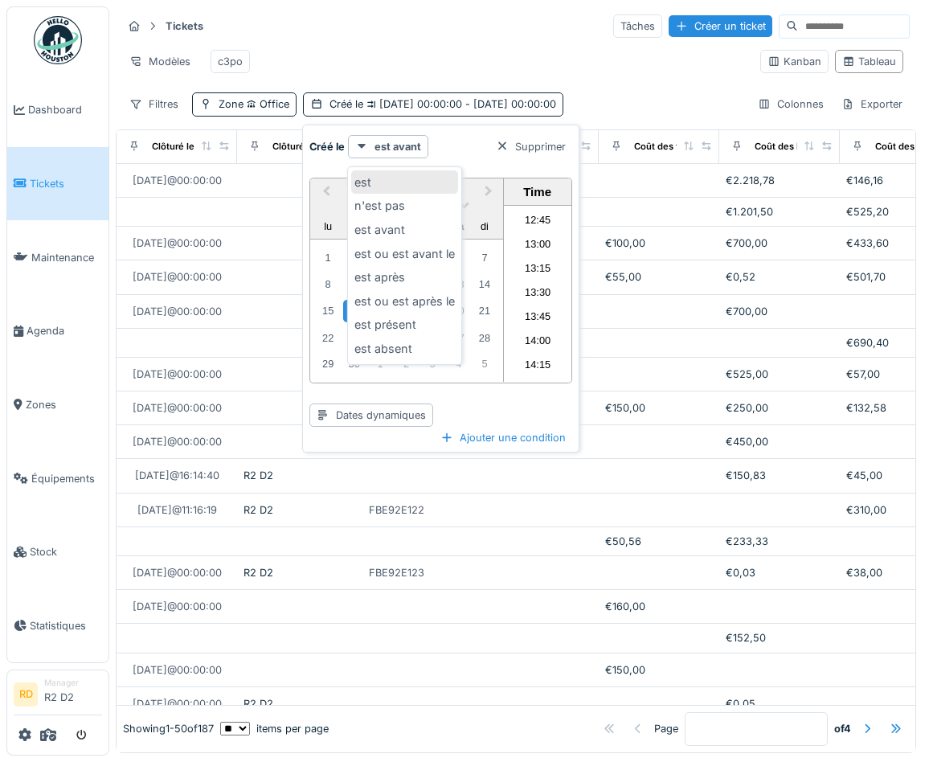
click at [383, 176] on div "est" at bounding box center [404, 182] width 107 height 24
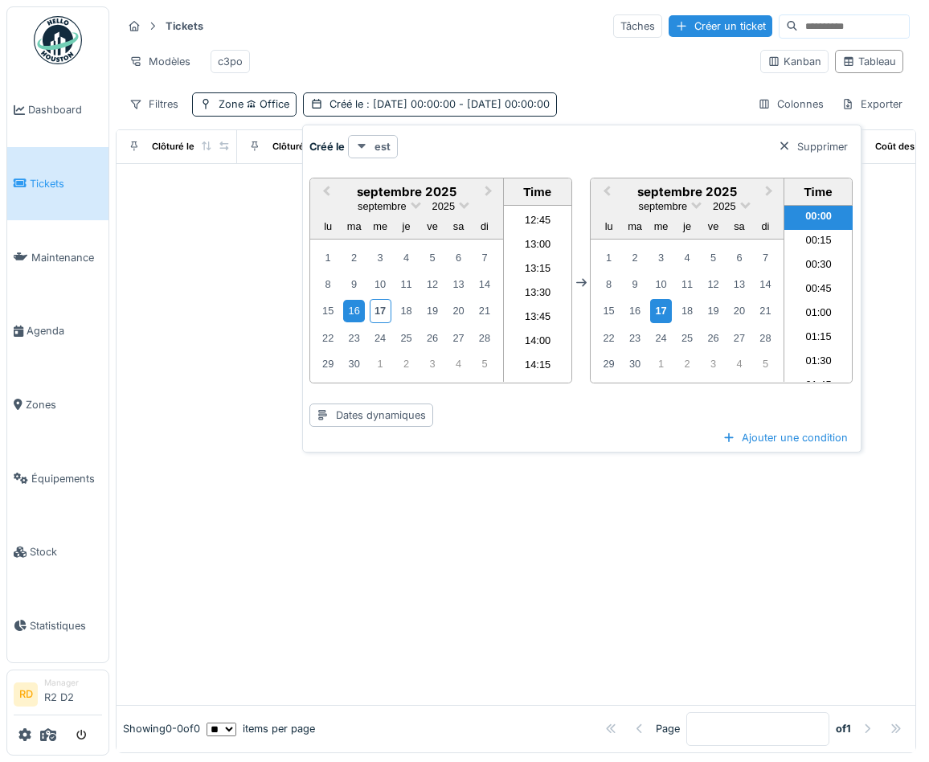
click at [376, 142] on strong "est" at bounding box center [383, 146] width 16 height 15
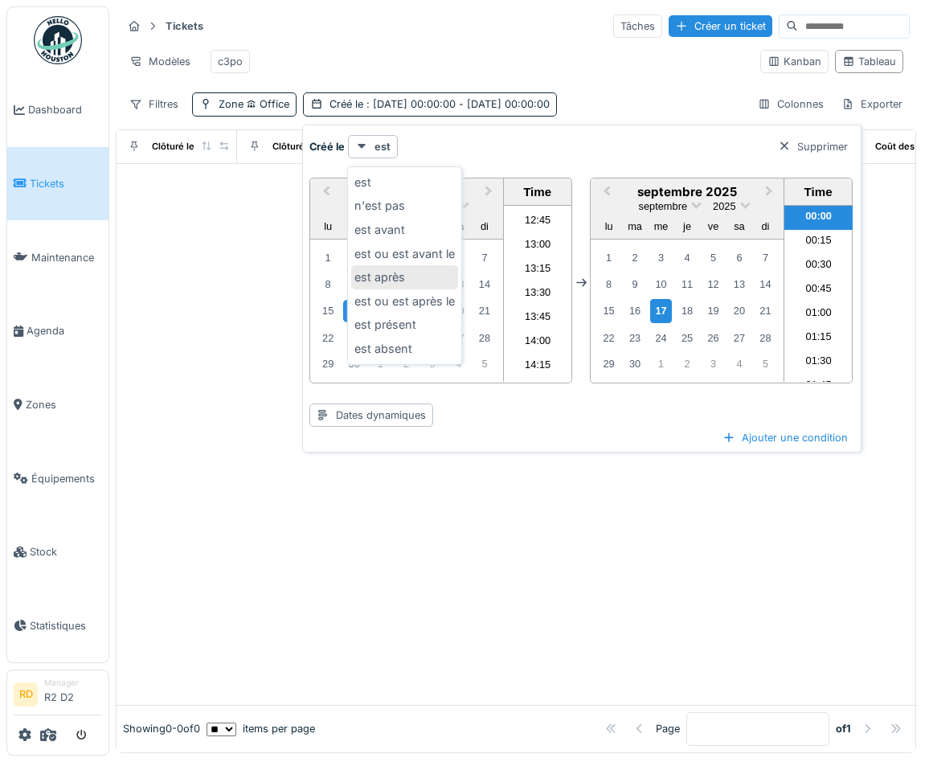
click at [402, 281] on div "est après" at bounding box center [404, 277] width 107 height 24
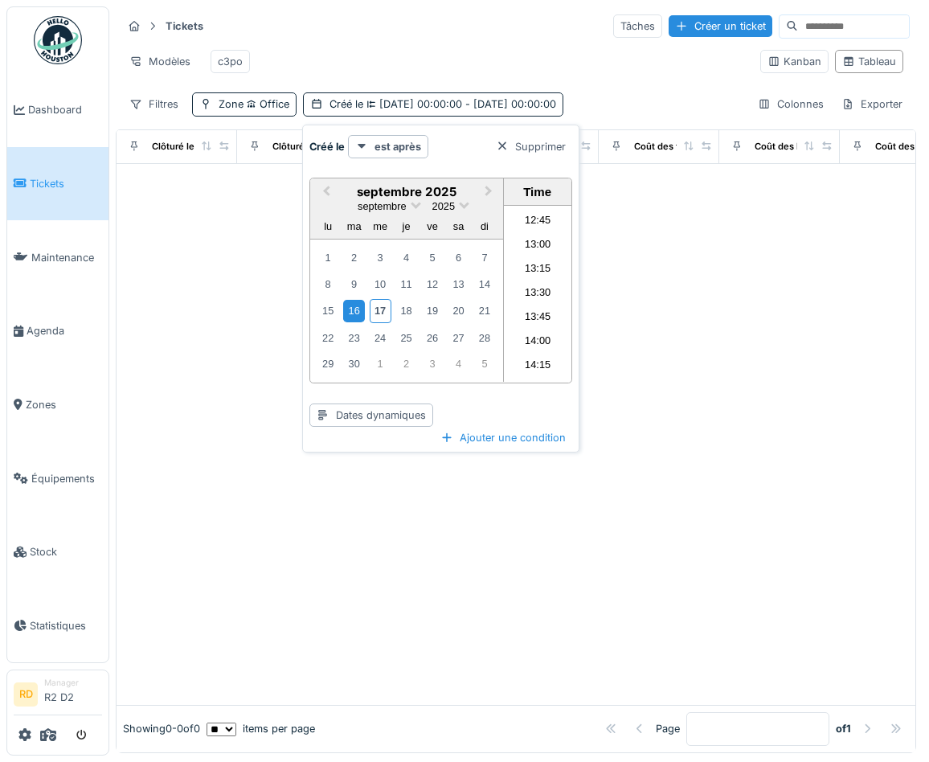
click at [445, 333] on div "22 23 24 25 26 27 28" at bounding box center [406, 338] width 183 height 26
click at [436, 301] on div "19" at bounding box center [432, 311] width 22 height 22
click at [382, 145] on strong "est après" at bounding box center [398, 146] width 47 height 15
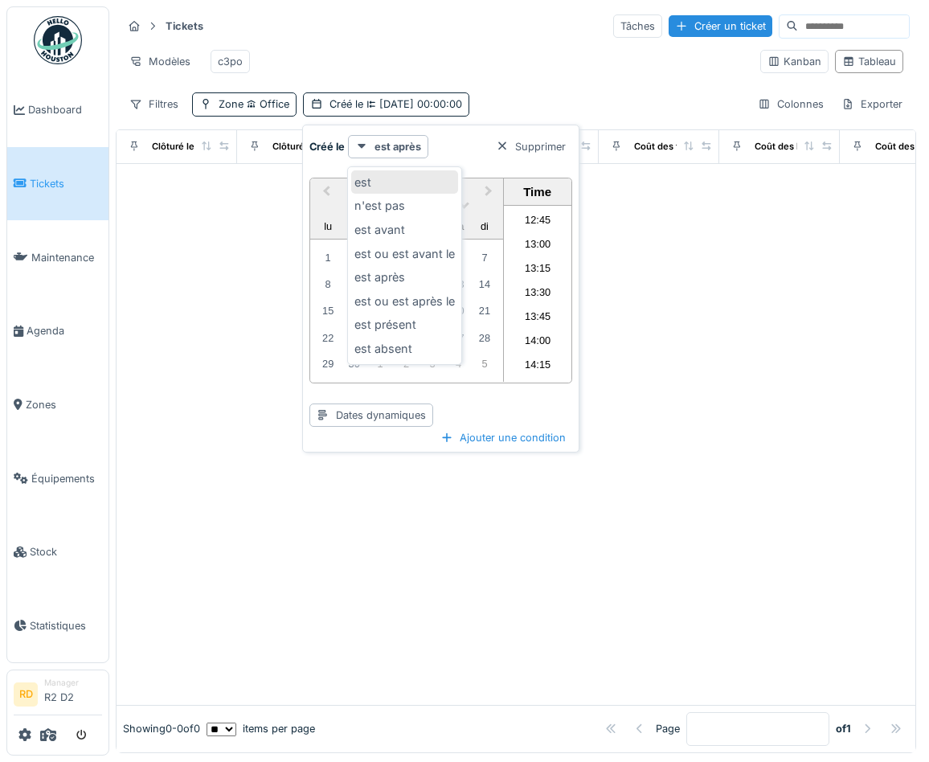
click at [388, 184] on div "est" at bounding box center [404, 182] width 107 height 24
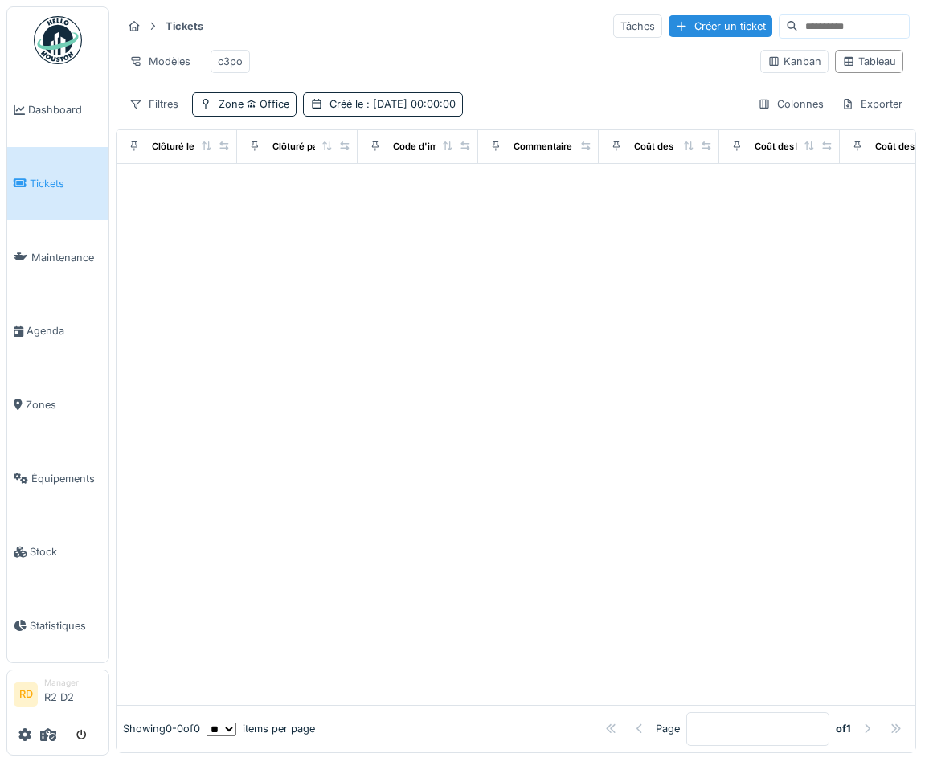
click at [580, 496] on div at bounding box center [516, 434] width 799 height 541
click at [363, 109] on div "Créé le : 19/09/2025 00:00:00" at bounding box center [393, 103] width 126 height 15
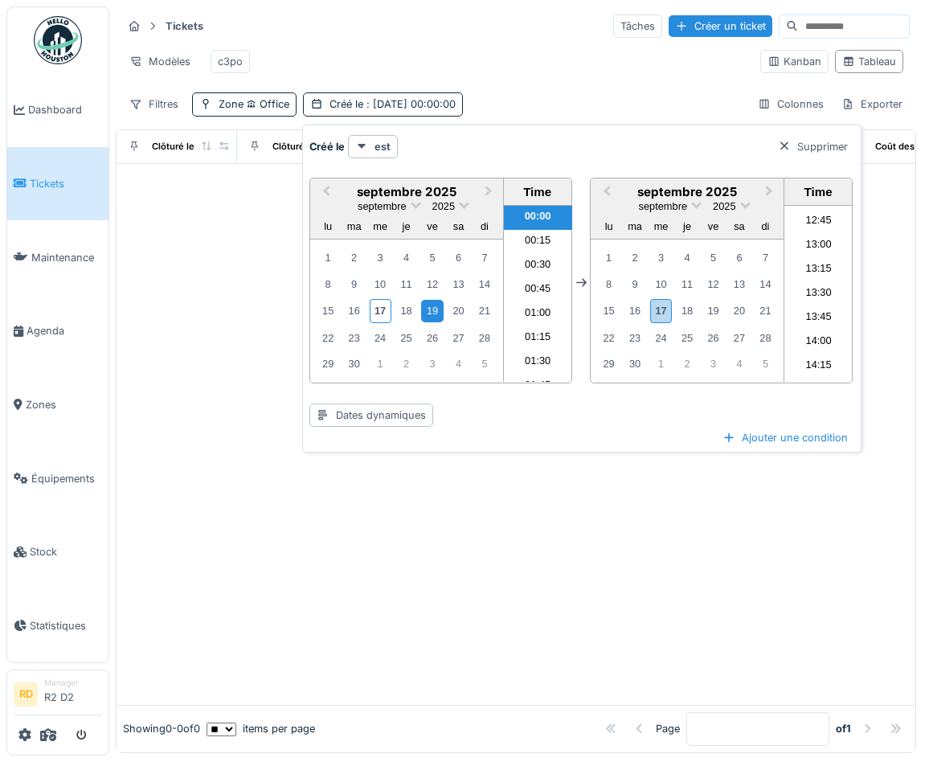
click at [429, 311] on div "19" at bounding box center [432, 311] width 22 height 22
click at [660, 316] on div "17" at bounding box center [661, 310] width 22 height 23
click at [566, 551] on div at bounding box center [516, 434] width 799 height 541
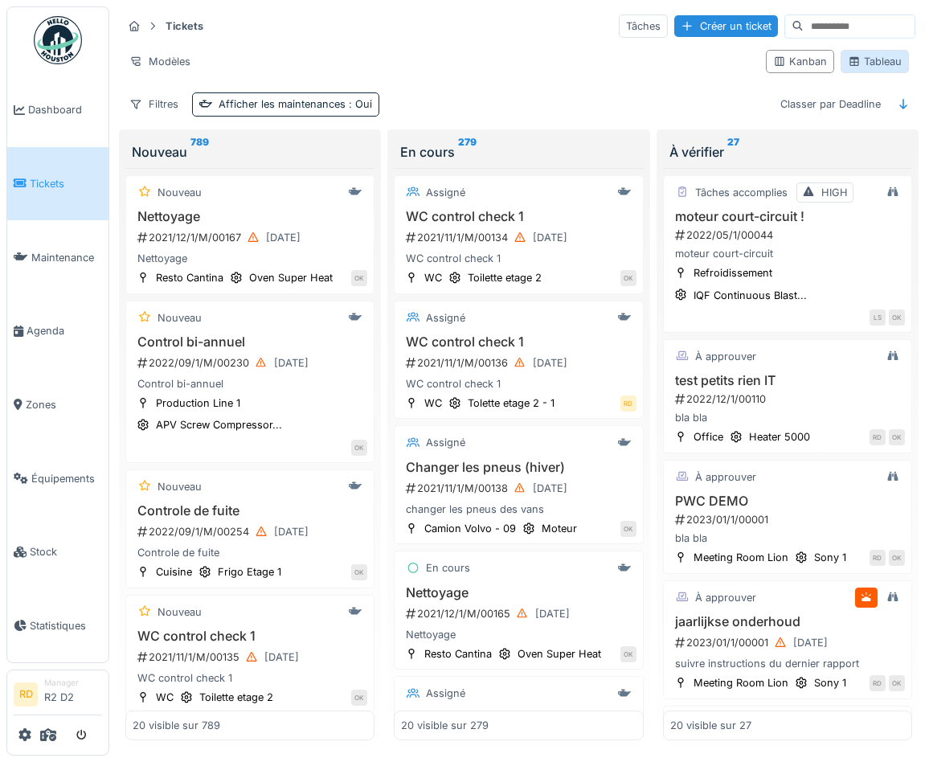
click at [857, 64] on icon at bounding box center [854, 61] width 13 height 10
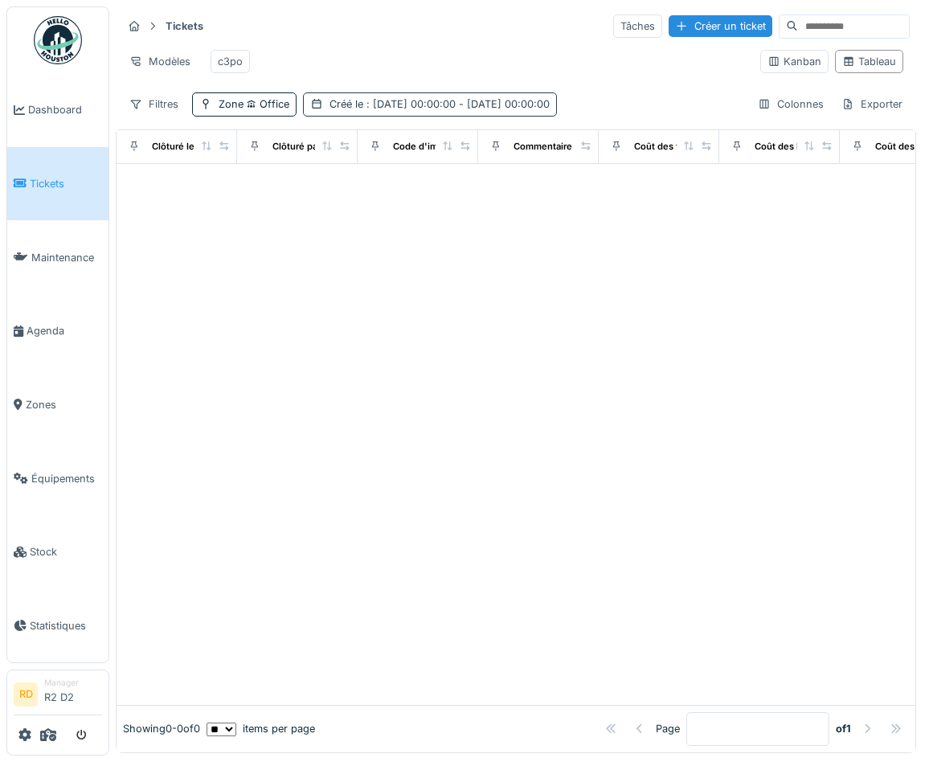
click at [479, 109] on span ": [DATE] 00:00:00 - [DATE] 00:00:00" at bounding box center [456, 104] width 187 height 12
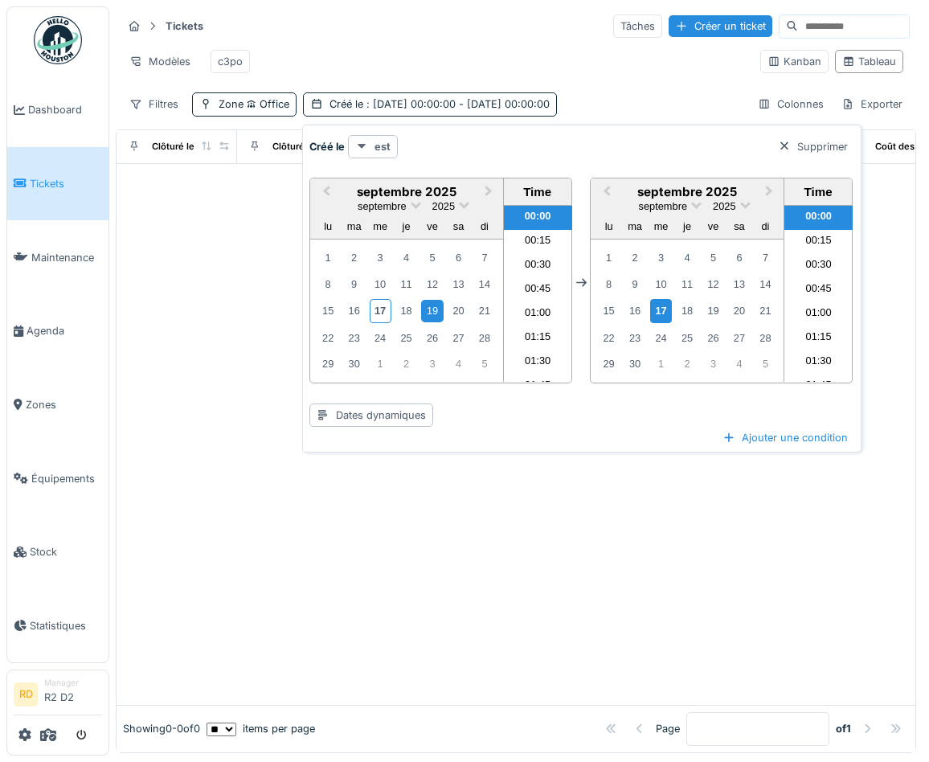
click at [362, 143] on icon at bounding box center [361, 146] width 13 height 10
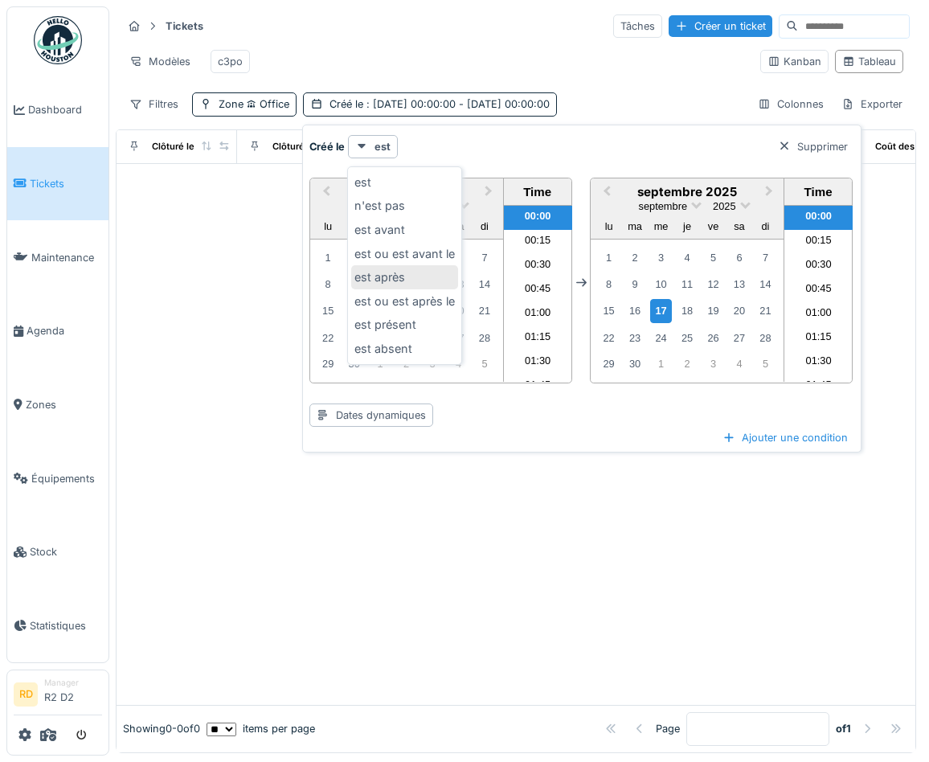
click at [408, 281] on div "est après" at bounding box center [404, 277] width 107 height 24
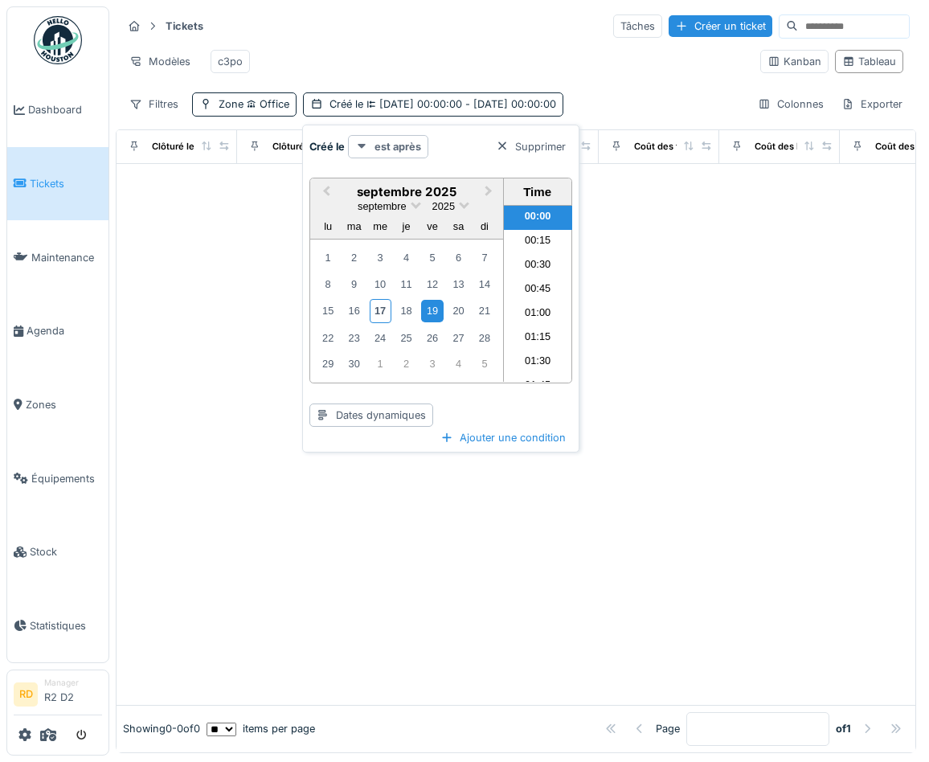
click at [410, 147] on strong "est après" at bounding box center [398, 146] width 47 height 15
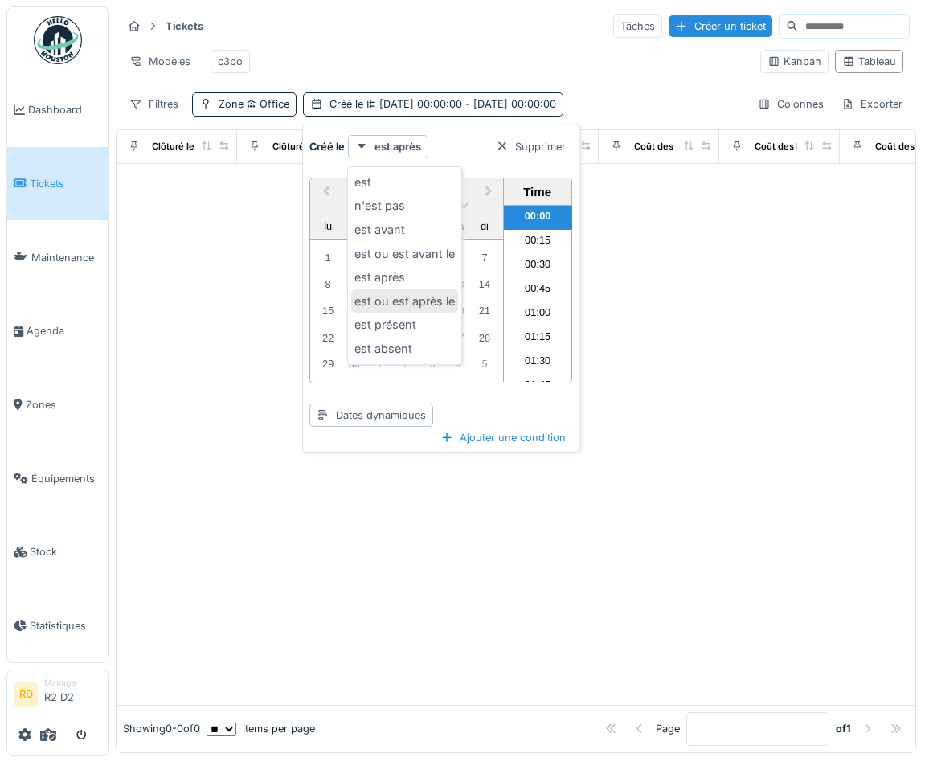
click at [420, 301] on div "est ou est après le" at bounding box center [404, 301] width 107 height 24
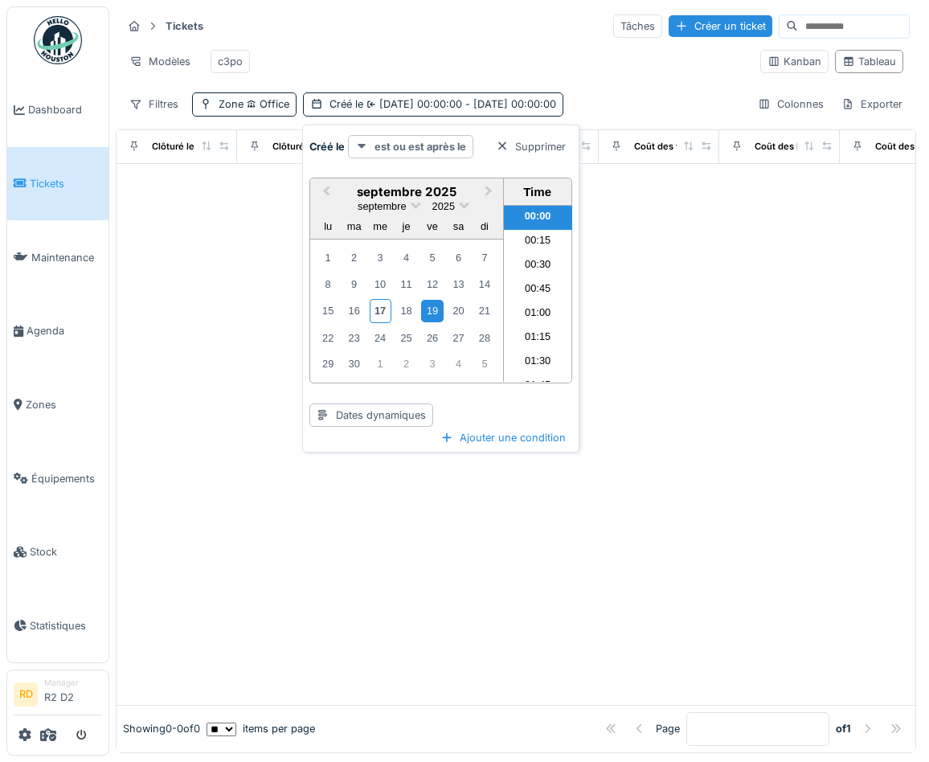
click at [390, 142] on strong "est ou est après le" at bounding box center [421, 146] width 92 height 15
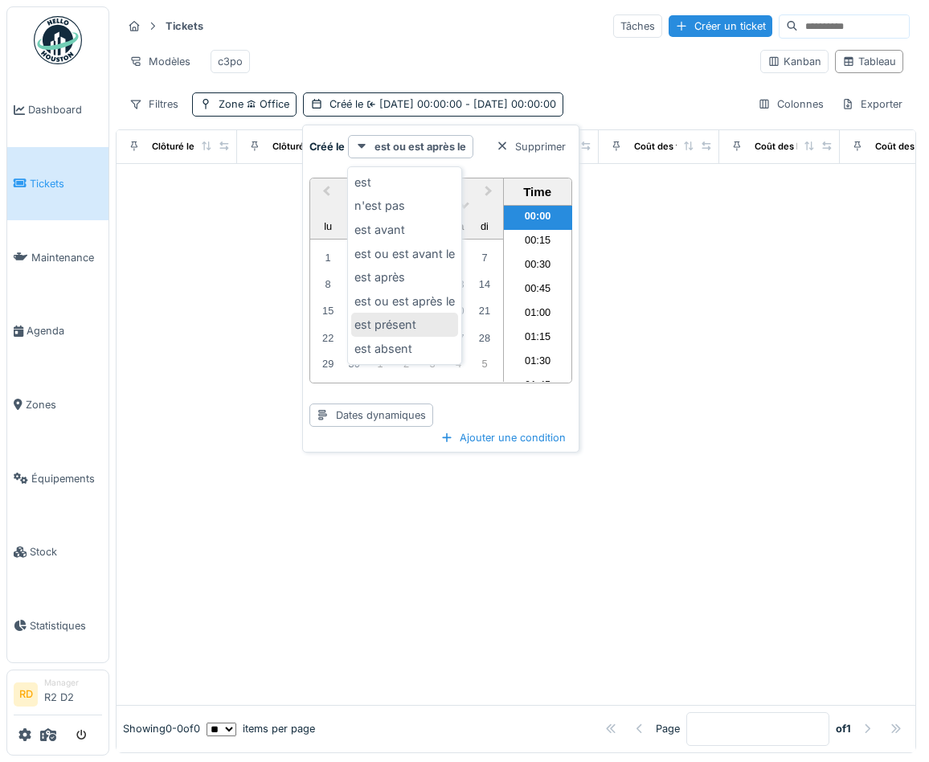
click at [392, 322] on div "est présent" at bounding box center [404, 325] width 107 height 24
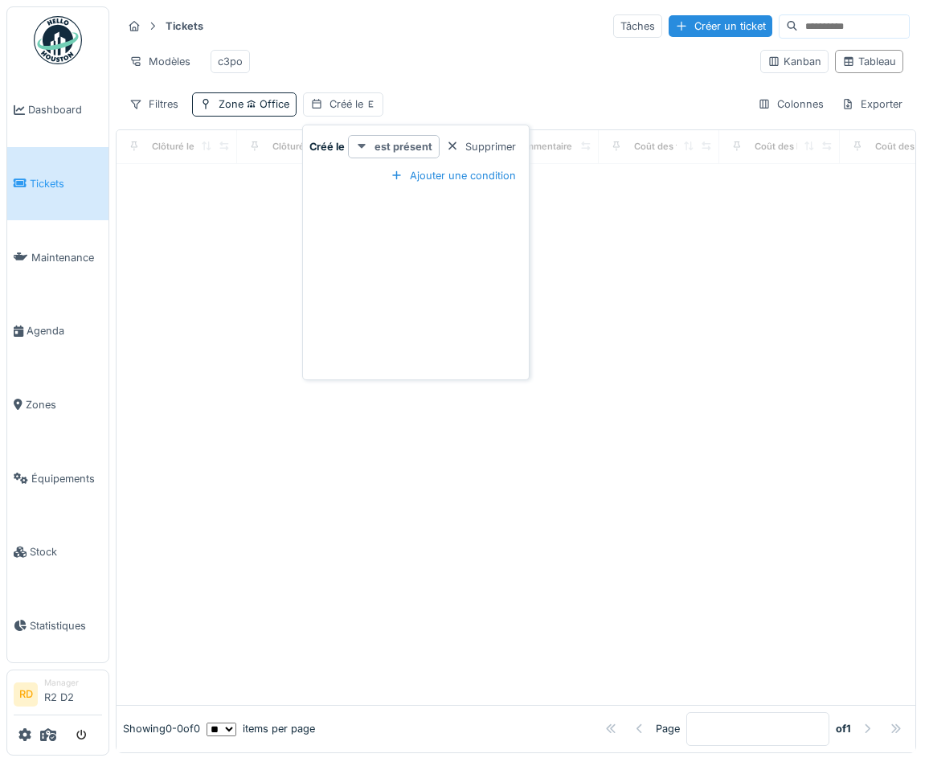
click at [412, 144] on strong "est présent" at bounding box center [404, 146] width 58 height 15
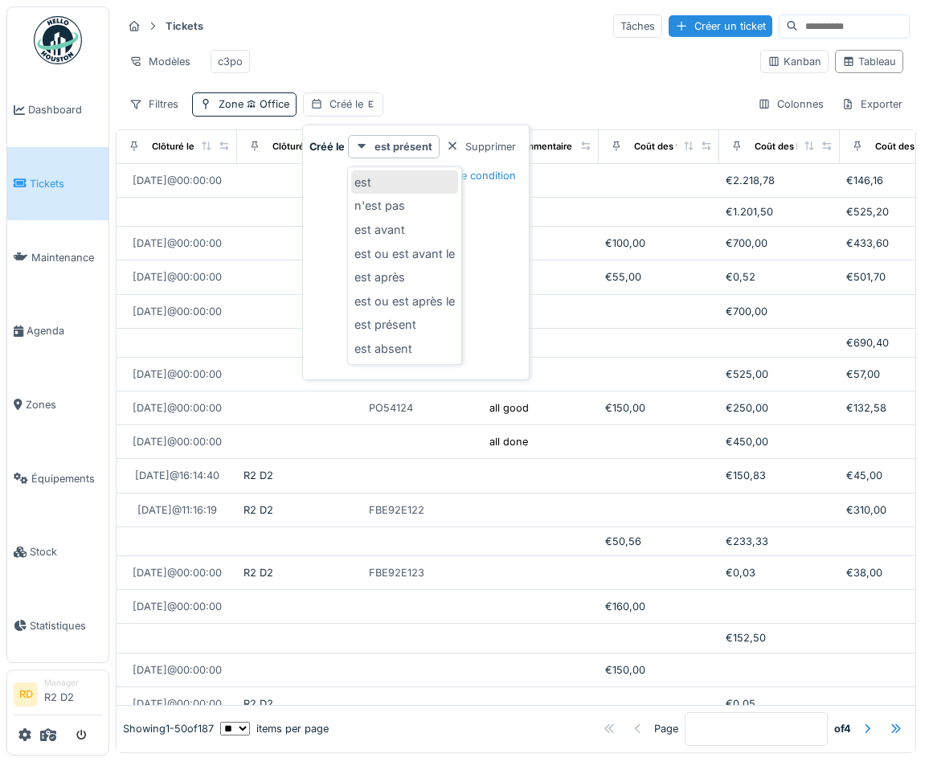
click at [401, 187] on div "est" at bounding box center [404, 182] width 107 height 24
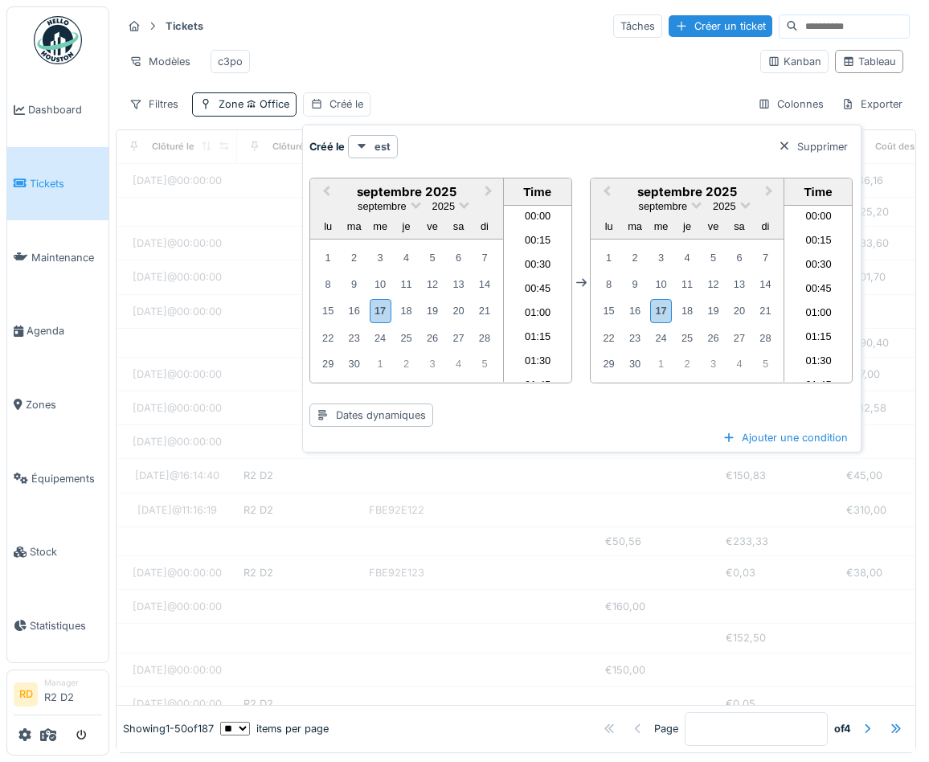
scroll to position [1226, 0]
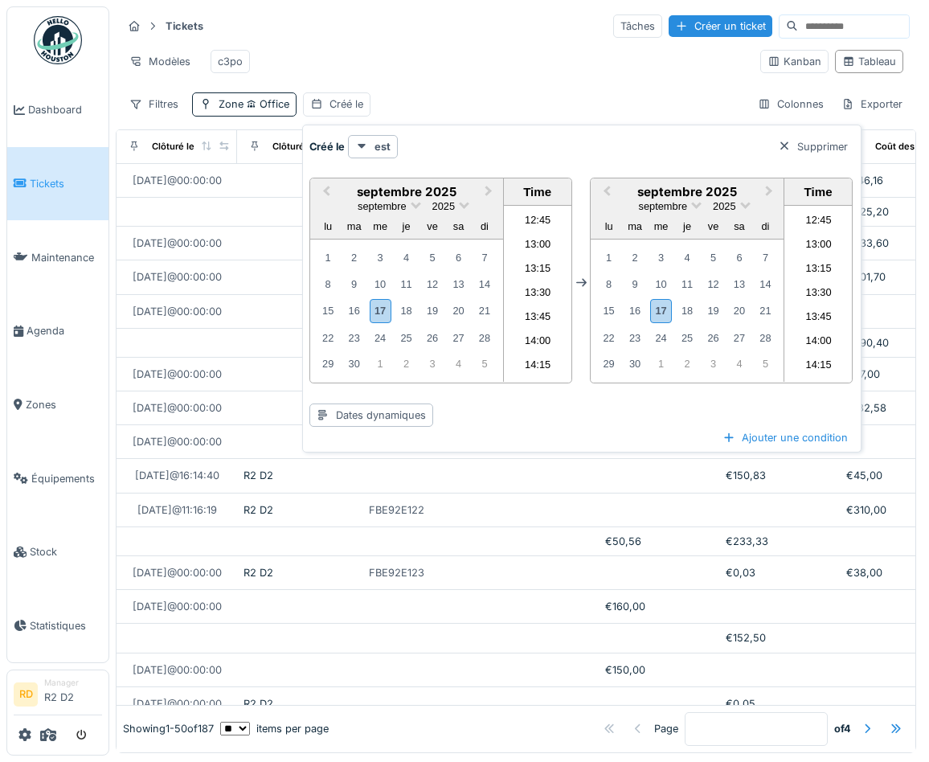
click at [445, 108] on div "Filtres Zone Office Créé le Colonnes Exporter" at bounding box center [516, 103] width 788 height 23
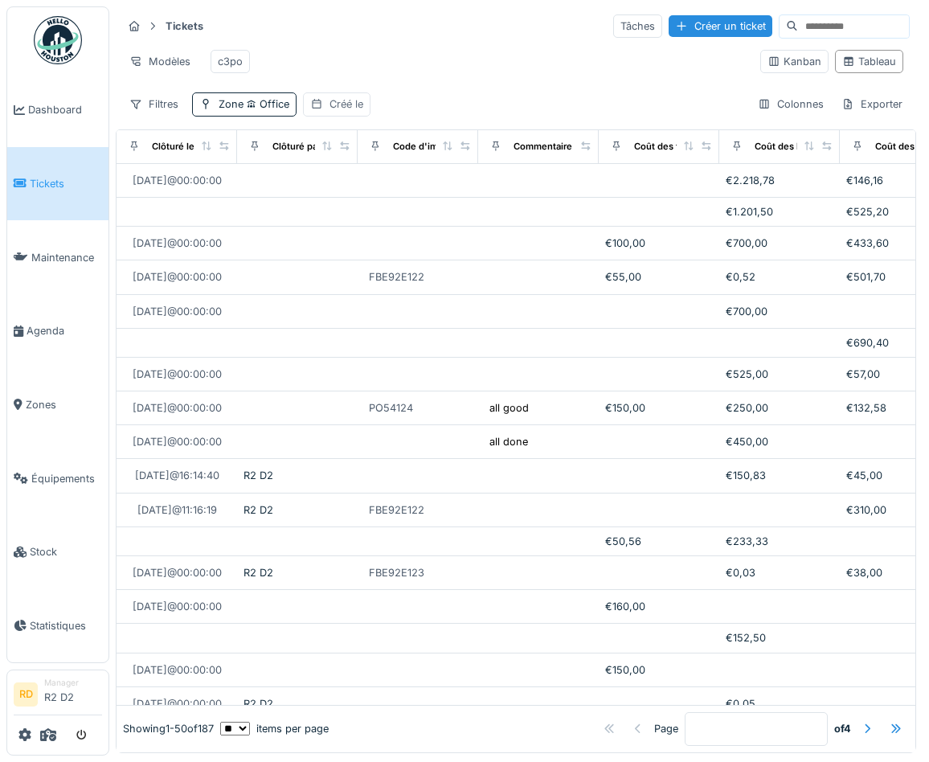
click at [349, 102] on div "Créé le" at bounding box center [347, 103] width 34 height 15
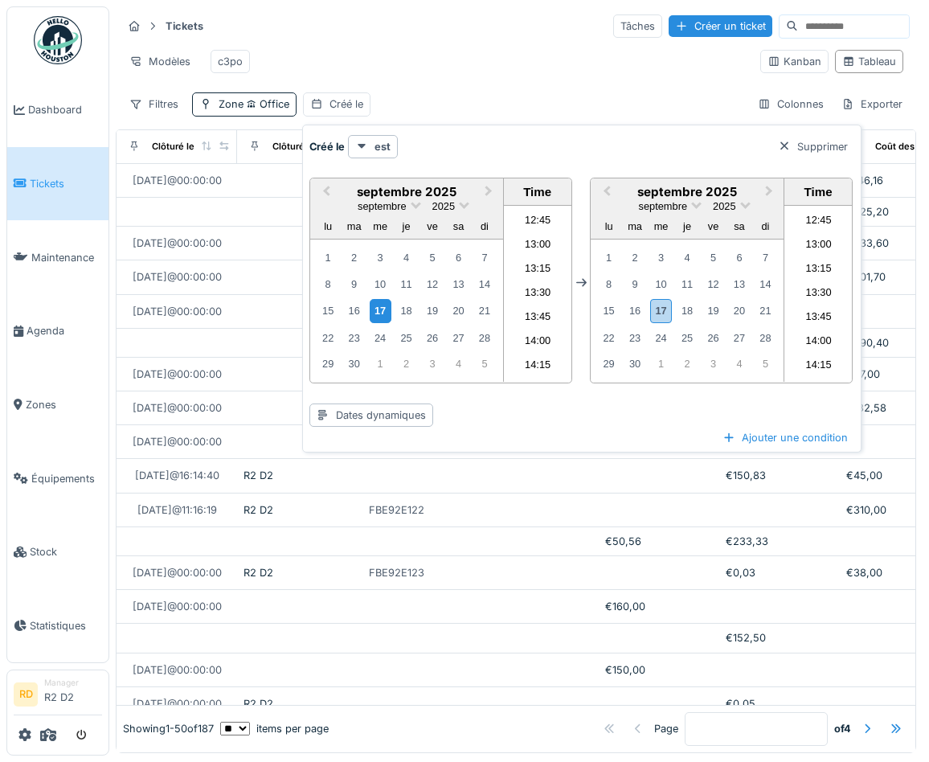
click at [378, 311] on div "17" at bounding box center [381, 310] width 22 height 23
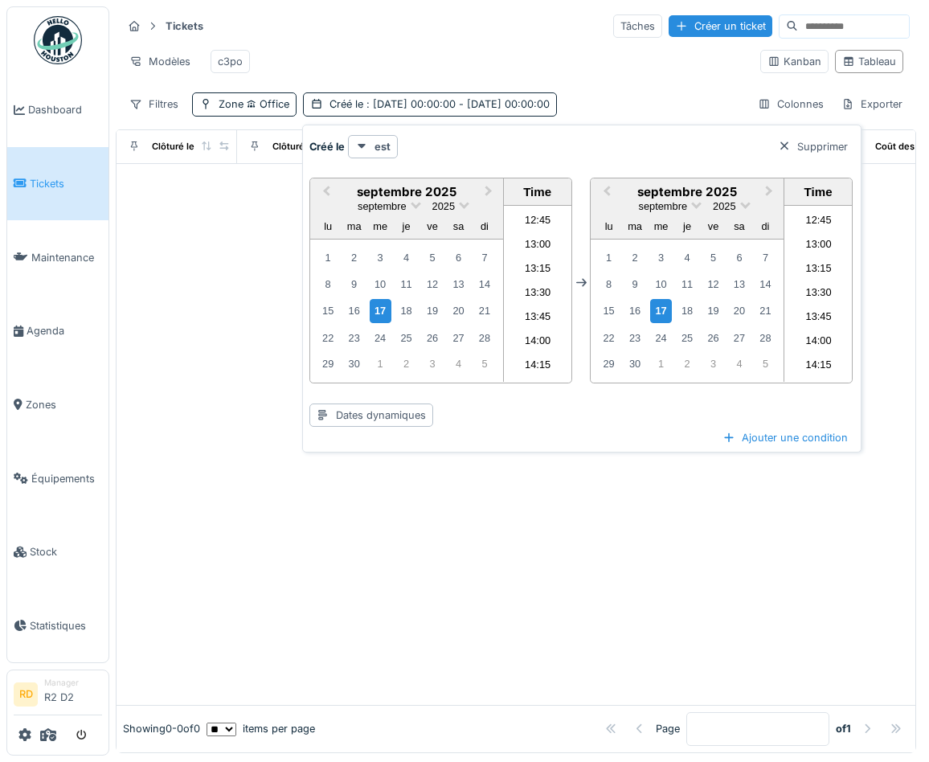
click at [521, 52] on div "Modèles c3po" at bounding box center [434, 61] width 625 height 36
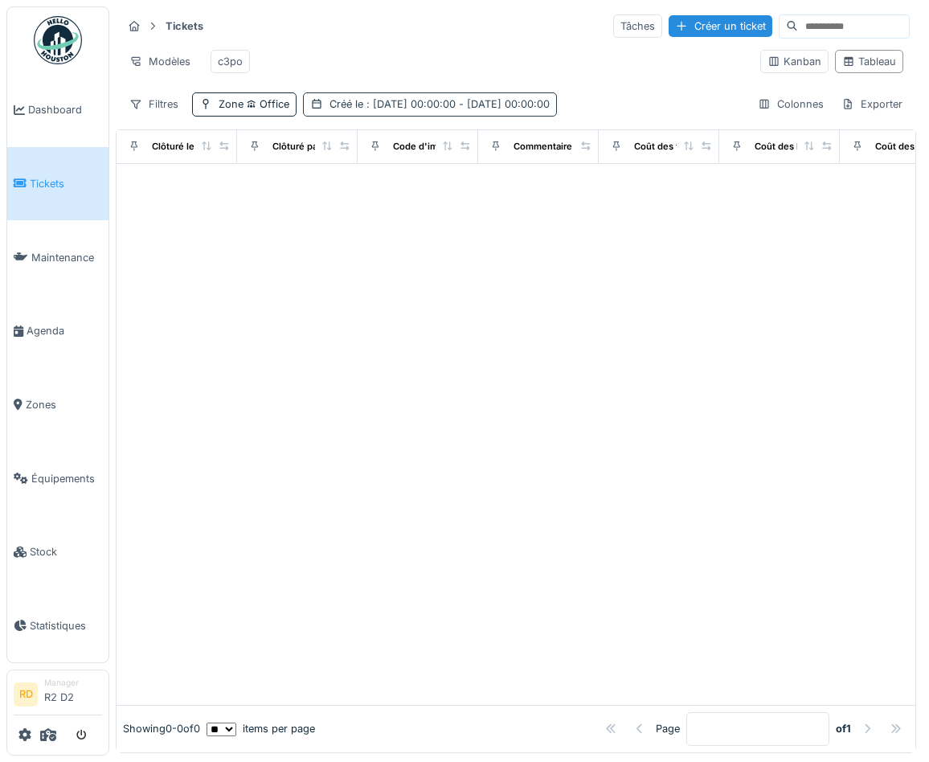
click at [344, 102] on div "Créé le : [DATE] 00:00:00 - [DATE] 00:00:00" at bounding box center [440, 103] width 220 height 15
click at [528, 63] on div "Modèles c3po" at bounding box center [434, 61] width 625 height 36
click at [44, 734] on icon at bounding box center [48, 734] width 16 height 13
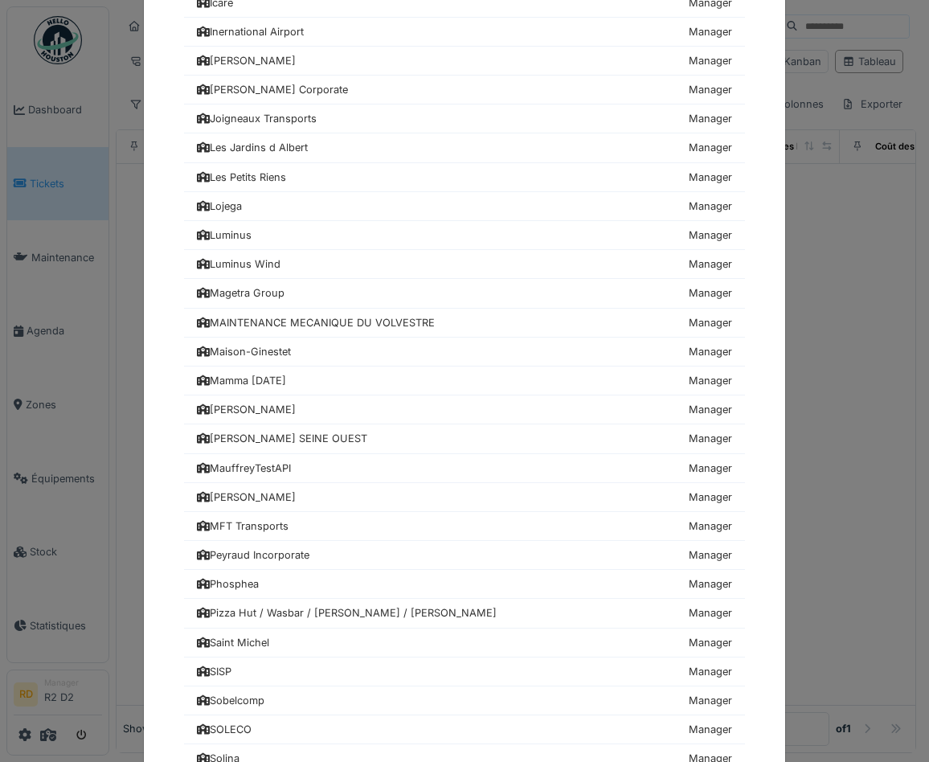
scroll to position [1753, 0]
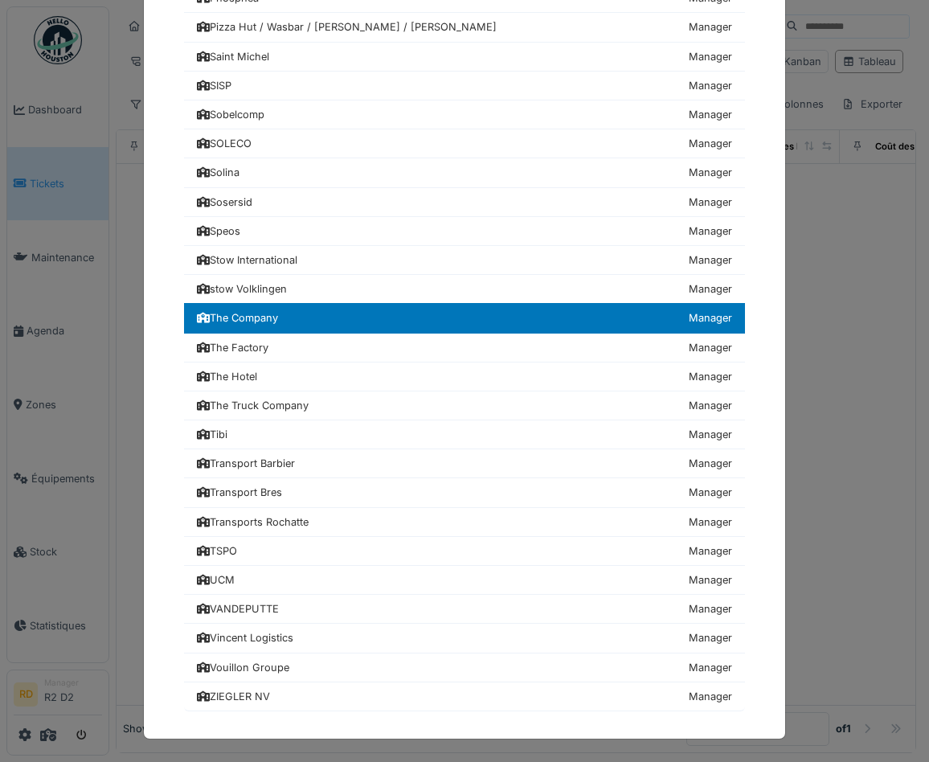
click at [113, 529] on div "Choisissez une société 24hStudio Manager Achouffe Manager [GEOGRAPHIC_DATA] Man…" at bounding box center [464, 381] width 929 height 762
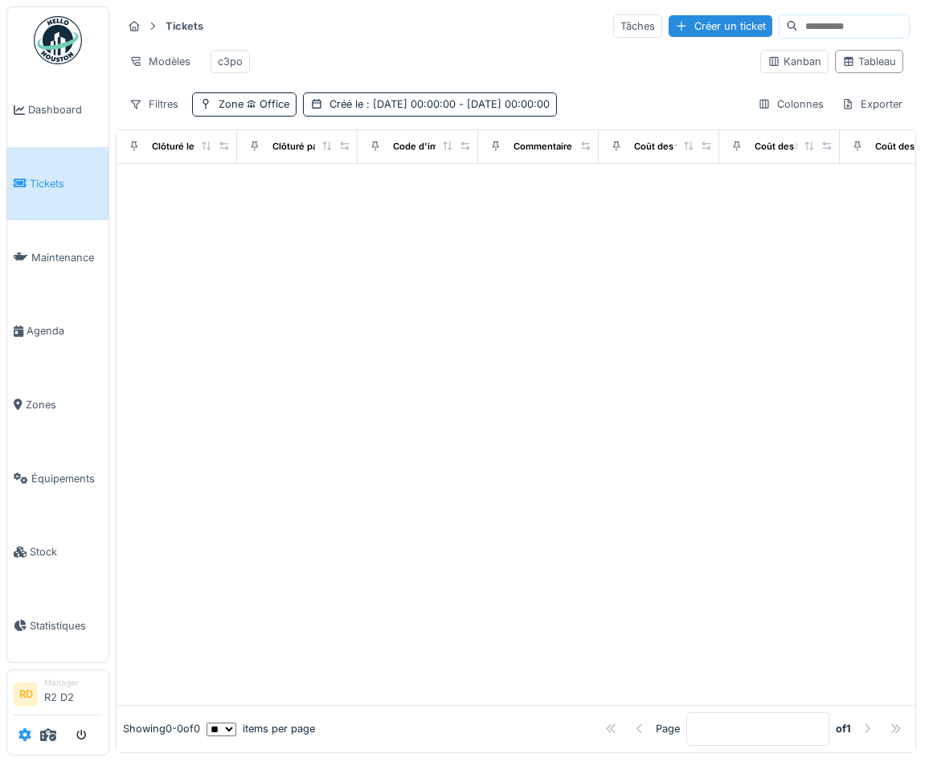
click at [23, 736] on icon at bounding box center [24, 734] width 13 height 13
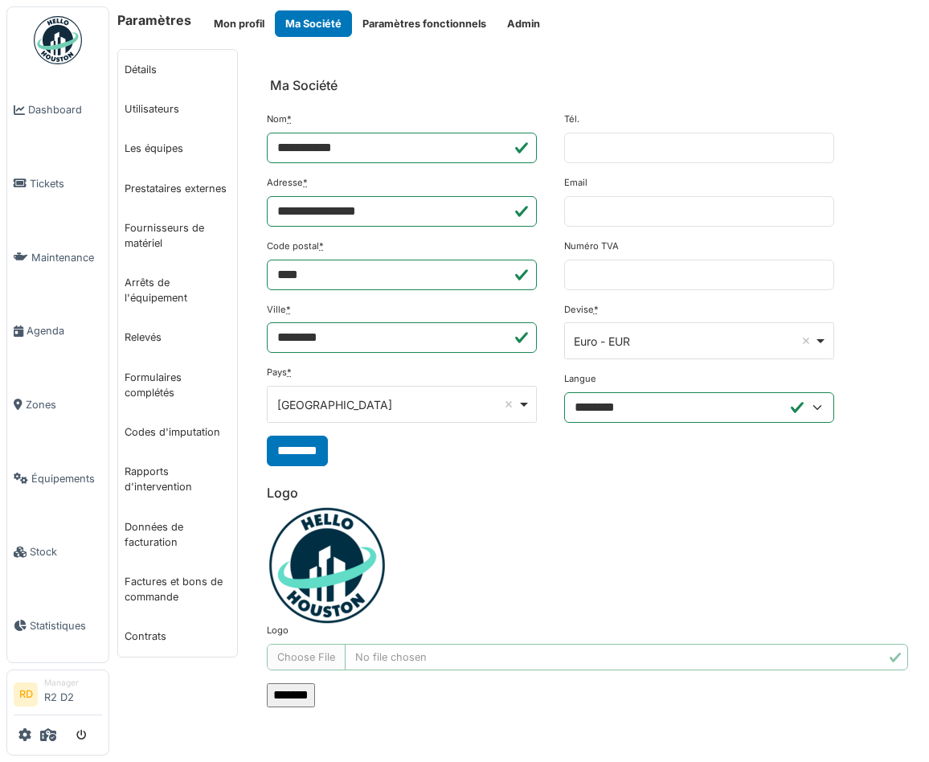
click at [526, 20] on button "Admin" at bounding box center [524, 23] width 54 height 27
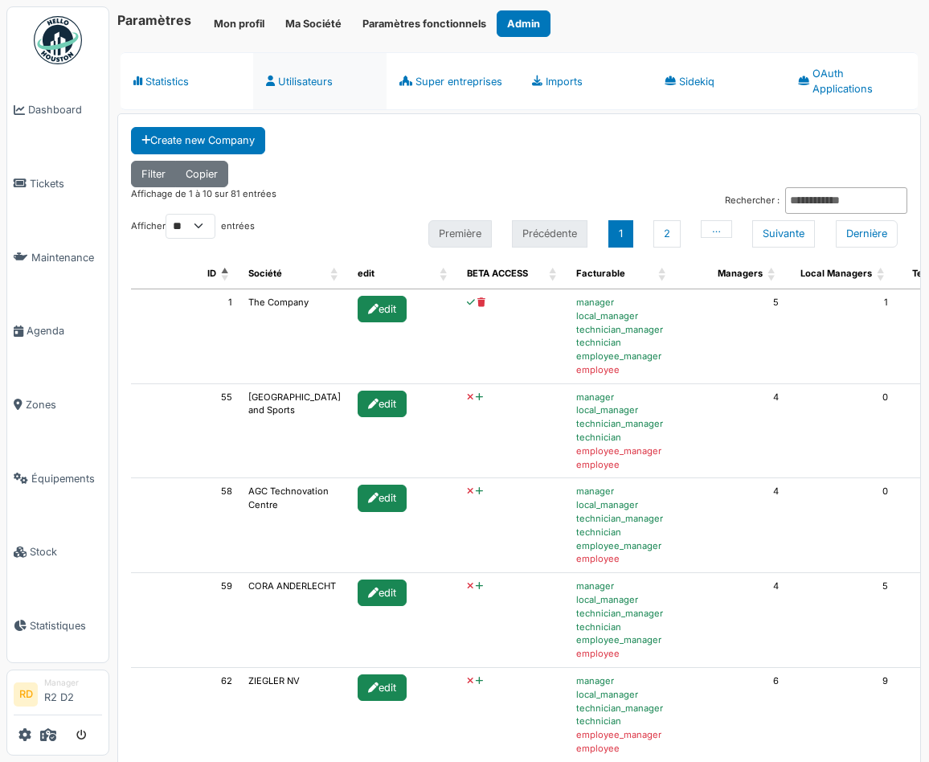
click at [297, 85] on link "Utilisateurs" at bounding box center [319, 81] width 133 height 58
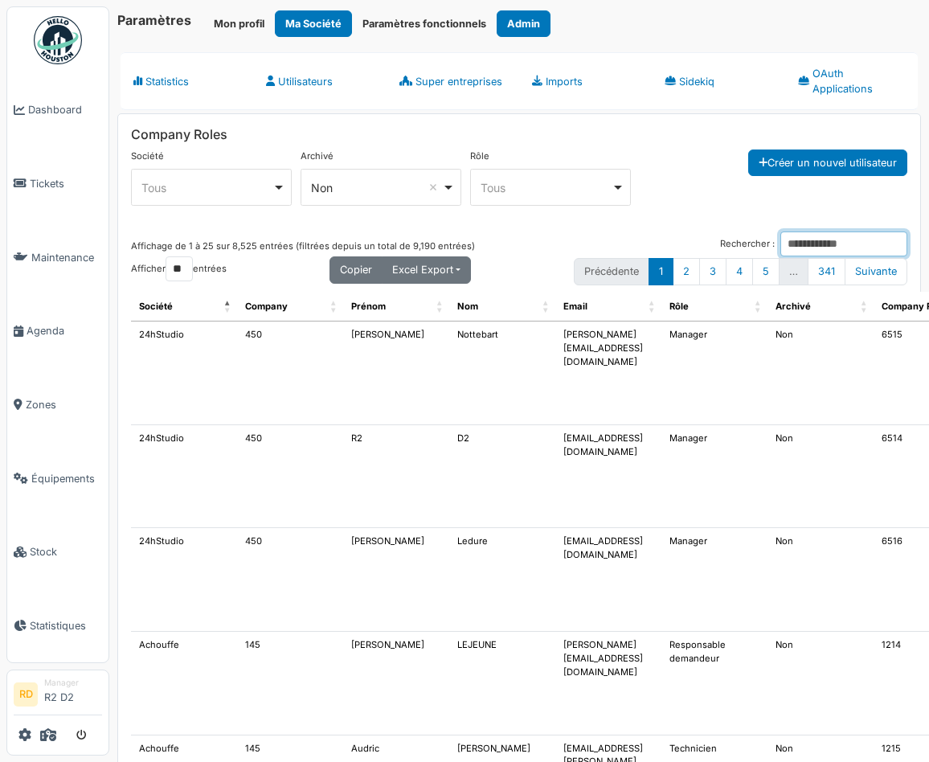
click at [809, 244] on input "Rechercher :" at bounding box center [844, 244] width 127 height 25
paste input "**********"
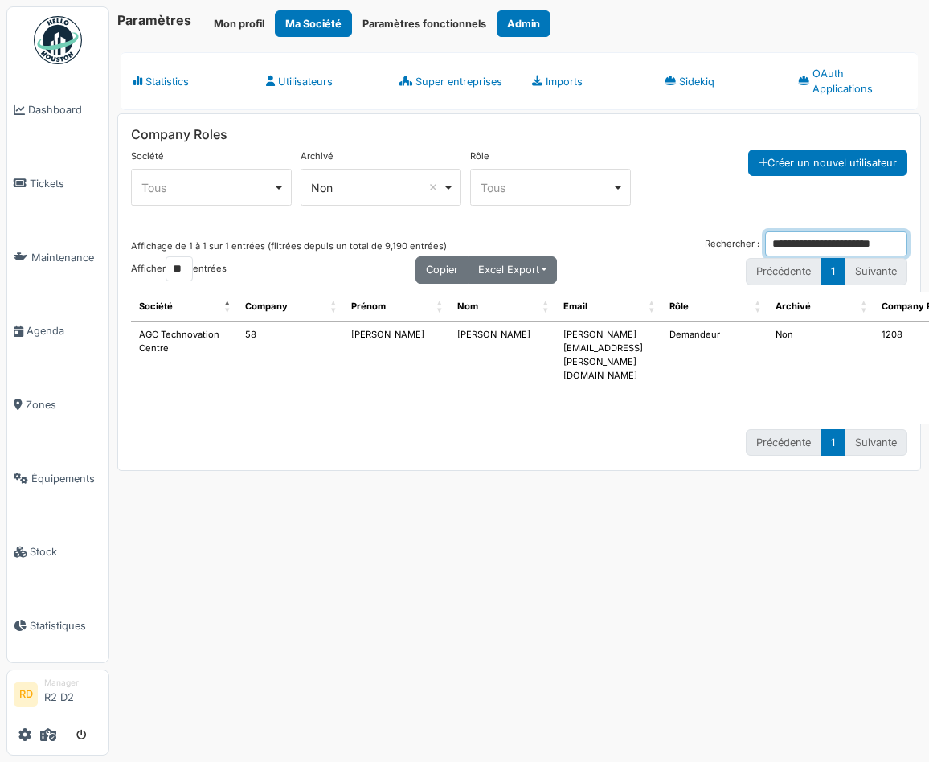
type input "**********"
click at [712, 334] on td "Demandeur" at bounding box center [715, 373] width 106 height 103
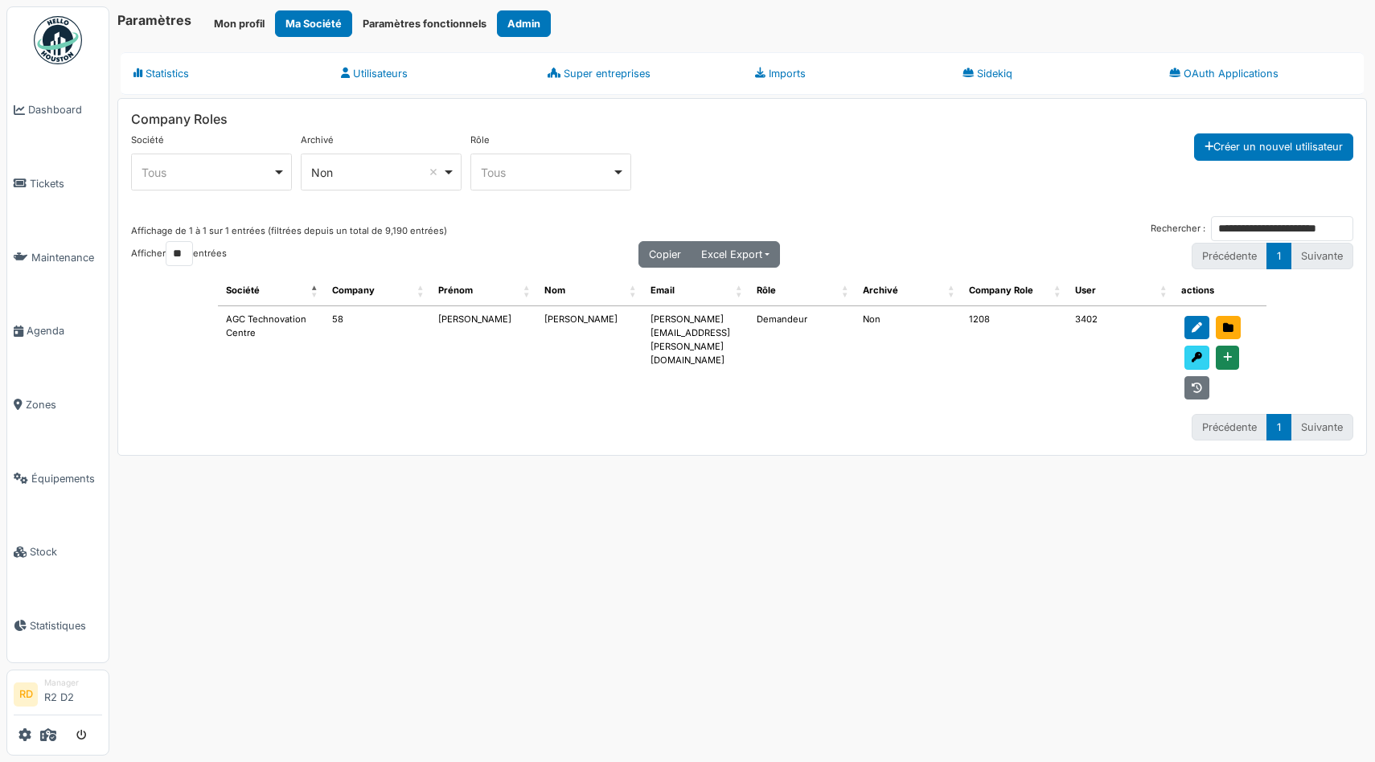
click at [929, 355] on icon at bounding box center [1196, 358] width 10 height 10
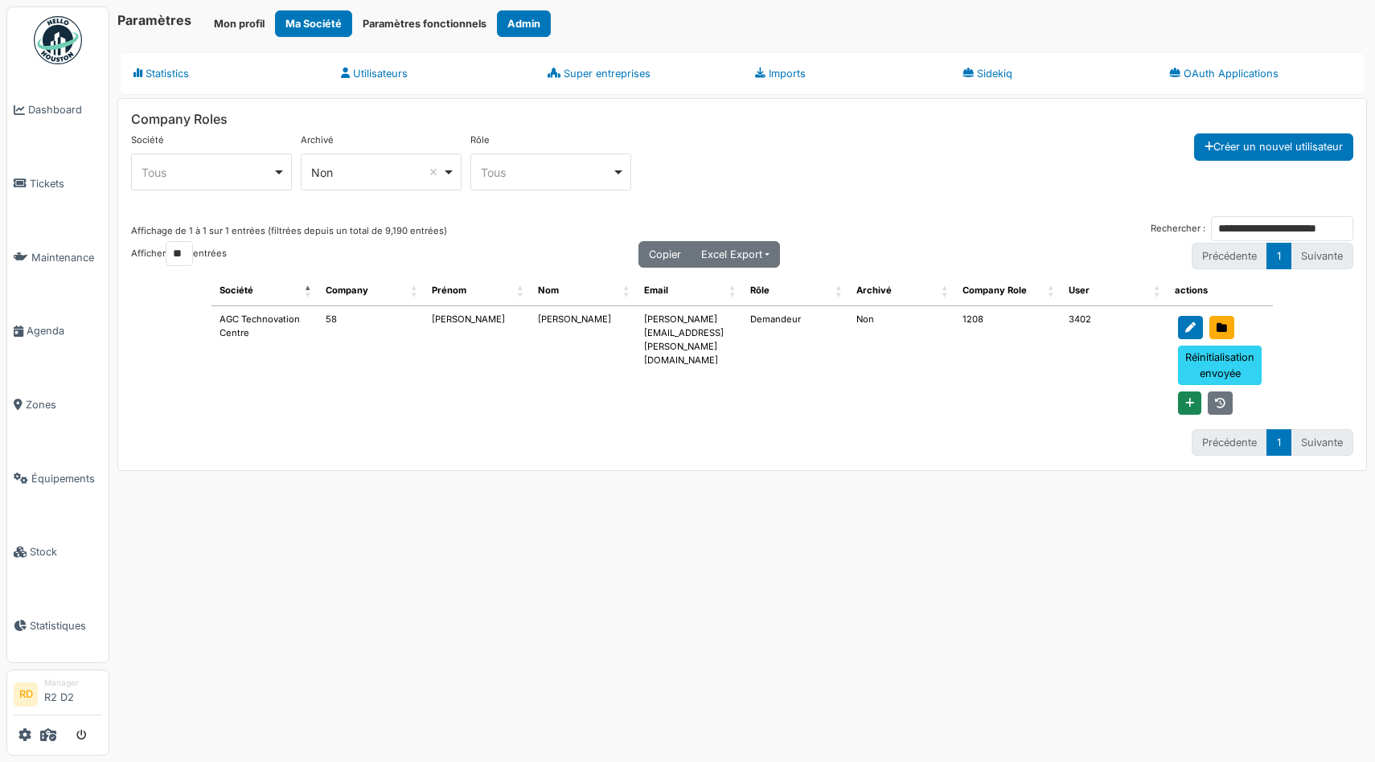
click at [856, 534] on div "Paramètres Mon profil Ma Société Paramètres fonctionnels Admin Statistics Utili…" at bounding box center [741, 381] width 1265 height 762
